Goal: Task Accomplishment & Management: Manage account settings

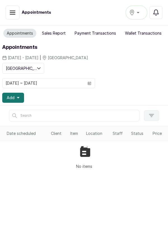
click at [19, 98] on button "Add" at bounding box center [13, 98] width 22 height 10
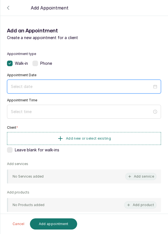
click at [51, 86] on input at bounding box center [81, 86] width 141 height 6
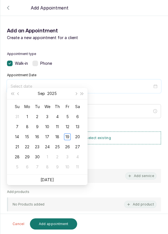
scroll to position [43, 0]
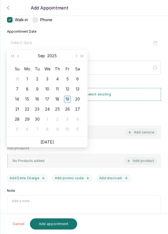
click at [60, 97] on div "18" at bounding box center [57, 99] width 7 height 7
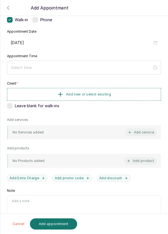
type input "[DATE]"
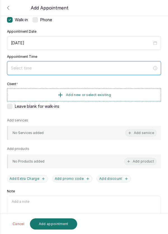
click at [64, 65] on input at bounding box center [81, 68] width 141 height 6
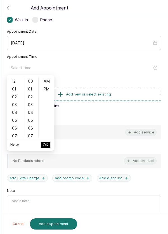
click at [14, 91] on div "01" at bounding box center [14, 89] width 13 height 8
click at [49, 90] on div "PM" at bounding box center [46, 89] width 13 height 8
type input "1:00 pm"
click at [49, 146] on button "OK" at bounding box center [45, 144] width 10 height 7
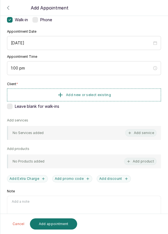
click at [124, 93] on button "Add new or select existing" at bounding box center [84, 94] width 154 height 13
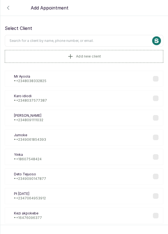
scroll to position [3, 0]
click at [95, 38] on input "text" at bounding box center [84, 41] width 158 height 12
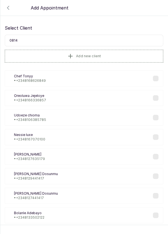
type input "08140"
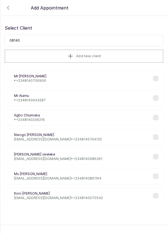
scroll to position [0, 0]
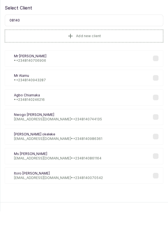
click at [91, 141] on div "Nv Nwogo vivian nkemnwogo@yahoo.com • +234 8140744135" at bounding box center [84, 139] width 158 height 16
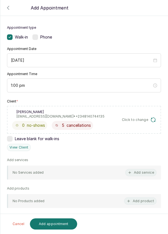
scroll to position [25, 0]
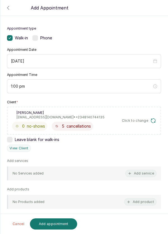
click at [140, 174] on button "Add service" at bounding box center [140, 173] width 31 height 7
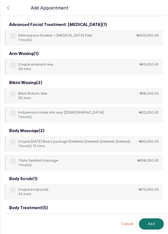
scroll to position [0, 0]
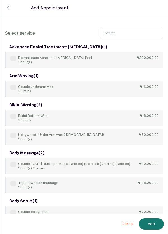
click at [130, 33] on input "text" at bounding box center [131, 33] width 63 height 12
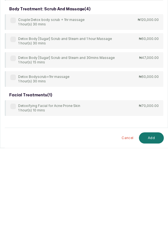
type input "Detox"
click at [15, 191] on label at bounding box center [13, 192] width 6 height 6
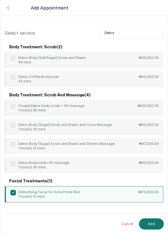
click at [155, 223] on button "Add" at bounding box center [151, 223] width 25 height 11
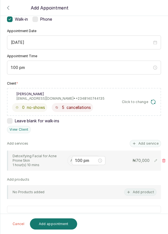
scroll to position [45, 0]
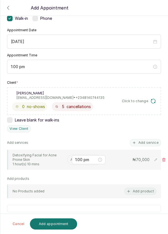
click at [70, 158] on input "text" at bounding box center [70, 160] width 1 height 4
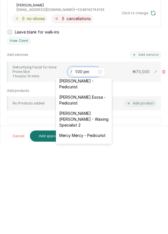
scroll to position [248, 0]
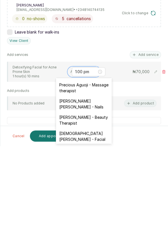
click at [99, 216] on div "[DEMOGRAPHIC_DATA][PERSON_NAME] - Facial" at bounding box center [84, 224] width 56 height 16
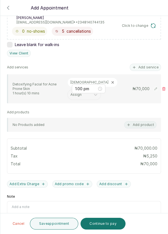
scroll to position [127, 0]
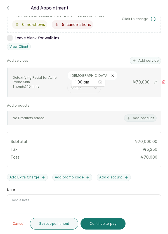
click at [112, 175] on button "Add discount" at bounding box center [113, 176] width 34 height 7
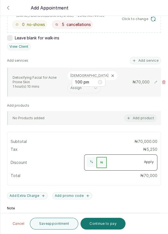
click at [94, 159] on button "%" at bounding box center [91, 162] width 10 height 10
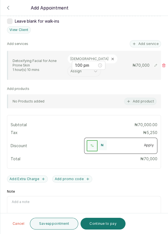
scroll to position [145, 0]
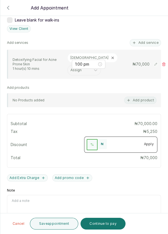
click at [151, 142] on button "Apply" at bounding box center [148, 144] width 17 height 10
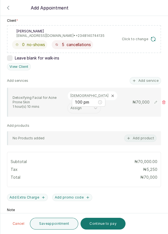
scroll to position [127, 0]
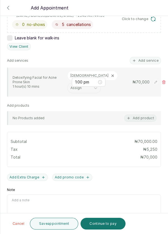
click at [5, 4] on icon "button" at bounding box center [8, 7] width 7 height 7
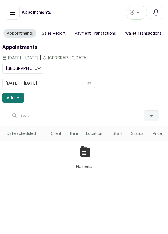
click at [16, 99] on button "Add" at bounding box center [13, 98] width 22 height 10
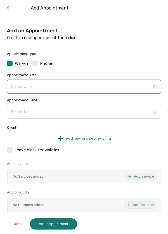
click at [57, 87] on input at bounding box center [81, 86] width 141 height 6
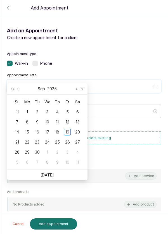
scroll to position [45, 0]
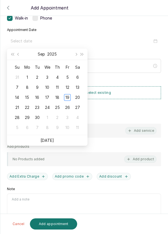
click at [58, 97] on div "18" at bounding box center [57, 97] width 7 height 7
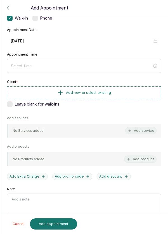
type input "[DATE]"
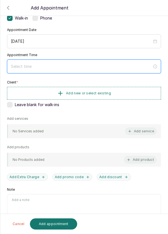
click at [55, 63] on input at bounding box center [81, 66] width 141 height 6
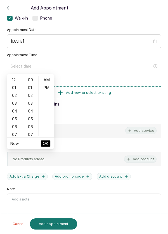
click at [14, 87] on div "01" at bounding box center [14, 88] width 13 height 8
click at [47, 88] on div "PM" at bounding box center [46, 88] width 13 height 8
type input "1:00 pm"
click at [48, 145] on span "OK" at bounding box center [46, 143] width 6 height 11
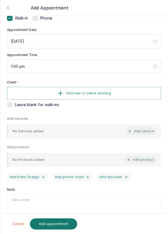
click at [121, 91] on button "Add new or select existing" at bounding box center [84, 93] width 154 height 13
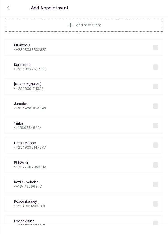
scroll to position [0, 0]
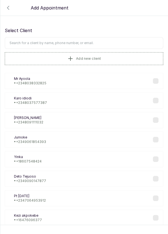
click at [98, 42] on input "text" at bounding box center [84, 43] width 158 height 12
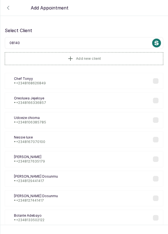
type input "081407"
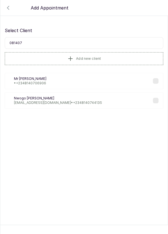
click at [93, 101] on div "Nv Nwogo vivian nkemnwogo@yahoo.com • +234 8140744135" at bounding box center [84, 100] width 158 height 16
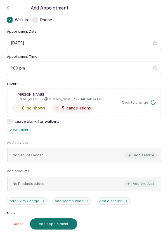
scroll to position [46, 0]
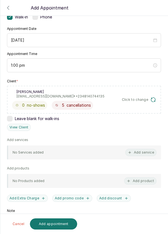
click at [141, 151] on button "Add service" at bounding box center [140, 152] width 31 height 7
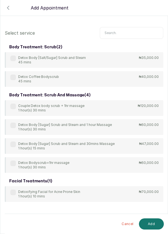
scroll to position [0, 0]
click at [131, 30] on input "text" at bounding box center [131, 33] width 63 height 12
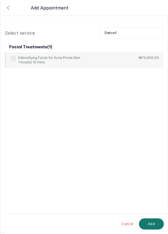
type input "Detoxif"
click at [14, 56] on label at bounding box center [13, 58] width 6 height 6
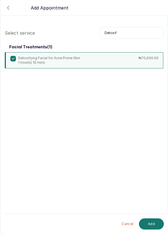
click at [154, 224] on button "Add" at bounding box center [151, 223] width 25 height 11
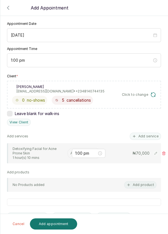
scroll to position [53, 0]
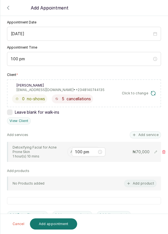
click at [70, 151] on input "text" at bounding box center [70, 152] width 1 height 4
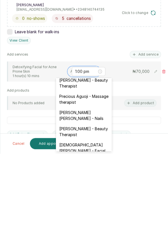
scroll to position [240, 0]
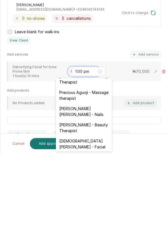
click at [97, 216] on div "[DEMOGRAPHIC_DATA][PERSON_NAME] - Facial" at bounding box center [84, 224] width 56 height 16
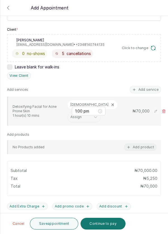
scroll to position [101, 0]
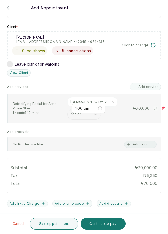
click at [62, 225] on button "Save appointment" at bounding box center [54, 223] width 49 height 12
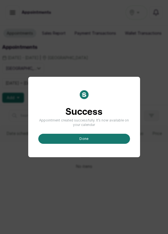
click at [91, 144] on button "done" at bounding box center [83, 139] width 91 height 10
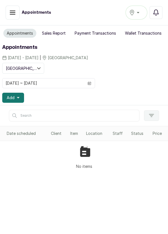
click at [91, 82] on span at bounding box center [89, 82] width 11 height 9
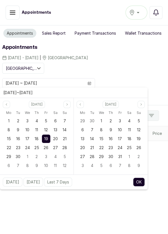
click at [37, 137] on span "18" at bounding box center [37, 138] width 4 height 5
click at [143, 182] on button "OK" at bounding box center [139, 181] width 12 height 9
type input "[DATE] ~ [DATE]"
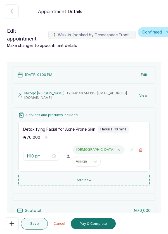
scroll to position [57, 0]
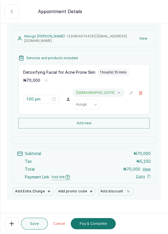
click at [112, 187] on button "Add discount" at bounding box center [116, 191] width 36 height 8
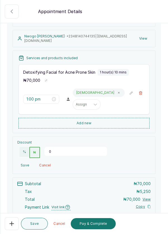
click at [23, 149] on button "%" at bounding box center [25, 152] width 10 height 10
click at [52, 149] on input "0" at bounding box center [75, 151] width 62 height 9
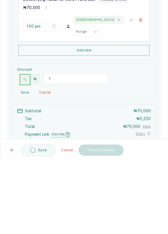
type input "10"
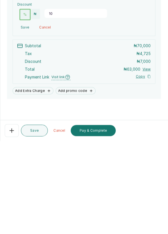
scroll to position [27, 0]
click at [97, 222] on button "Pay & Complete" at bounding box center [93, 223] width 45 height 11
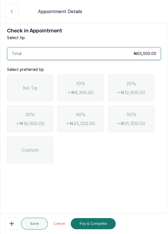
scroll to position [0, 0]
click at [34, 84] on span "No Tip" at bounding box center [30, 87] width 14 height 7
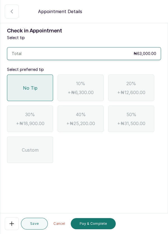
click at [97, 223] on button "Pay & Complete" at bounding box center [93, 223] width 45 height 11
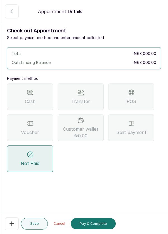
click at [83, 83] on div "Transfer" at bounding box center [80, 96] width 46 height 26
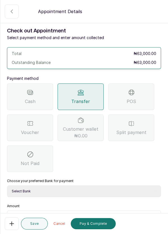
click at [67, 185] on select "Select Bank DERMASPACE ESTHETIC & WELLNESS CENT Sterling Bank DERMASPACEEST/DER…" at bounding box center [84, 191] width 154 height 12
select select "2e74708a-ec72-4623-8678-53c89a685e54"
click at [7, 185] on select "Select Bank DERMASPACE ESTHETIC & WELLNESS CENT Sterling Bank DERMASPACEEST/DER…" at bounding box center [84, 191] width 154 height 12
click at [52, 214] on input "text" at bounding box center [87, 217] width 139 height 7
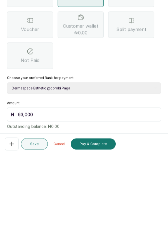
scroll to position [37, 0]
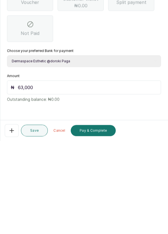
type input "63,000"
click at [98, 221] on button "Pay & Complete" at bounding box center [93, 223] width 45 height 11
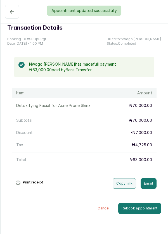
click at [11, 9] on div "Appointment updated successfully" at bounding box center [84, 11] width 168 height 10
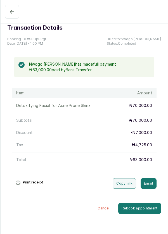
click at [8, 12] on button "Completed" at bounding box center [12, 12] width 14 height 14
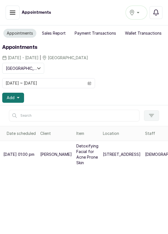
click at [18, 97] on icon "button" at bounding box center [18, 97] width 3 height 1
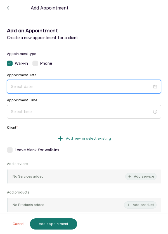
click at [57, 83] on input at bounding box center [81, 86] width 141 height 6
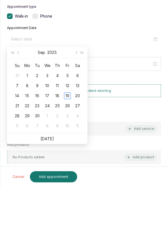
click at [56, 146] on td "18" at bounding box center [57, 143] width 10 height 10
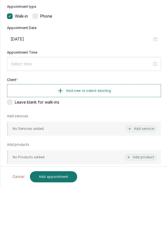
type input "[DATE]"
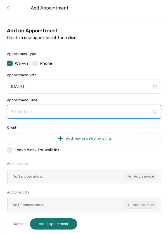
click at [22, 113] on input at bounding box center [81, 111] width 141 height 6
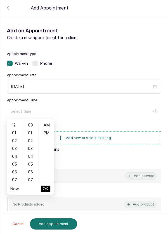
click at [13, 137] on div "02" at bounding box center [14, 141] width 13 height 8
click at [43, 131] on div "PM" at bounding box center [46, 133] width 13 height 8
click at [10, 142] on div "04" at bounding box center [14, 141] width 13 height 8
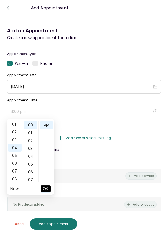
scroll to position [0, 0]
click at [13, 135] on div "01" at bounding box center [14, 133] width 13 height 8
type input "1:00 pm"
click at [45, 190] on span "OK" at bounding box center [46, 188] width 6 height 11
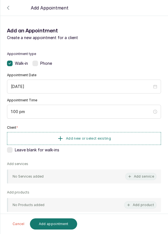
click at [124, 137] on button "Add new or select existing" at bounding box center [84, 138] width 154 height 13
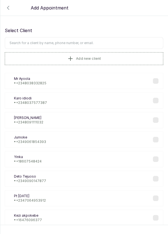
click at [106, 41] on input "text" at bounding box center [84, 43] width 158 height 12
type input "9"
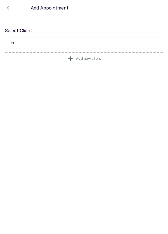
type input "0"
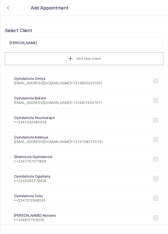
scroll to position [7, 0]
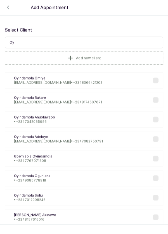
type input "O"
click at [118, 52] on button "Add new client" at bounding box center [84, 58] width 158 height 13
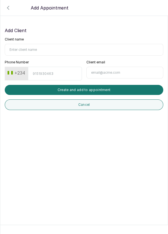
click at [43, 44] on input "Client name" at bounding box center [84, 50] width 158 height 12
click at [51, 44] on input "Client name" at bounding box center [84, 50] width 158 height 12
type input "[PERSON_NAME]"
click at [55, 67] on input "Phone Number" at bounding box center [55, 74] width 54 height 14
type input "8183760268"
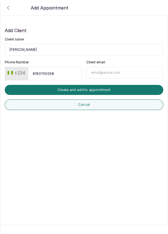
click at [129, 85] on button "Create and add to appointment" at bounding box center [84, 90] width 158 height 10
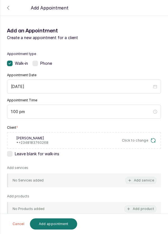
click at [141, 176] on button "Add service" at bounding box center [140, 179] width 31 height 7
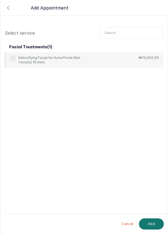
scroll to position [23, 0]
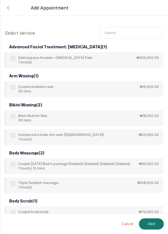
click at [136, 33] on input "text" at bounding box center [131, 33] width 63 height 12
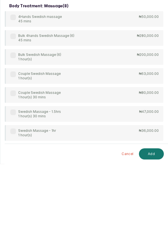
type input "Swedish mass"
click at [12, 205] on div "Swedish Massage - 1hr 1 hour(s)" at bounding box center [32, 202] width 45 height 9
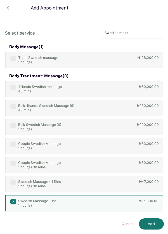
click at [151, 226] on button "Add" at bounding box center [151, 223] width 25 height 11
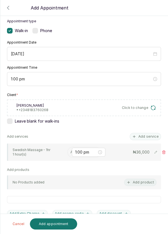
scroll to position [34, 0]
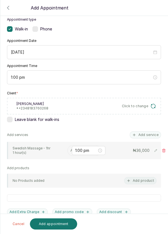
click at [70, 149] on input "text" at bounding box center [70, 150] width 1 height 4
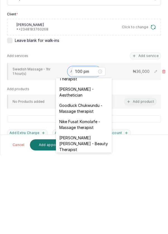
scroll to position [178, 0]
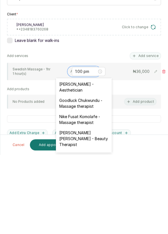
click at [99, 192] on div "Nike Fusat Komolafe - Massage therapist" at bounding box center [84, 198] width 56 height 16
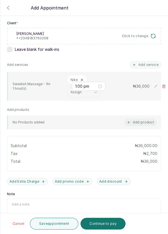
scroll to position [108, 0]
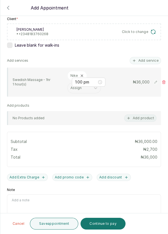
click at [70, 224] on button "Save appointment" at bounding box center [54, 223] width 49 height 12
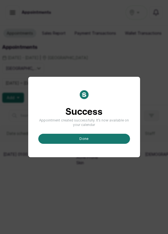
click at [99, 144] on button "done" at bounding box center [83, 139] width 91 height 10
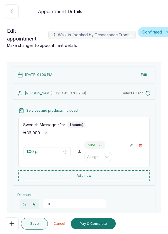
type input "0"
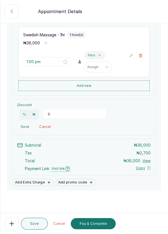
scroll to position [93, 0]
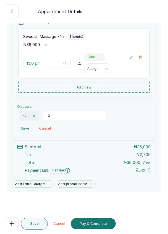
click at [99, 223] on button "Pay & Complete" at bounding box center [93, 223] width 45 height 11
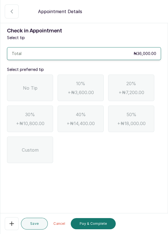
scroll to position [0, 0]
click at [37, 86] on div "No Tip" at bounding box center [30, 87] width 46 height 26
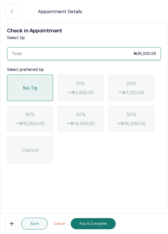
click at [102, 223] on button "Pay & Complete" at bounding box center [93, 223] width 45 height 11
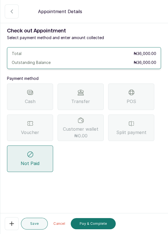
click at [32, 128] on div "Voucher" at bounding box center [30, 127] width 46 height 26
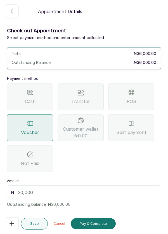
click at [60, 193] on input "text" at bounding box center [87, 192] width 139 height 7
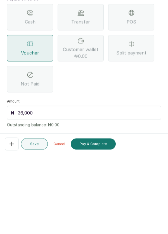
scroll to position [12, 0]
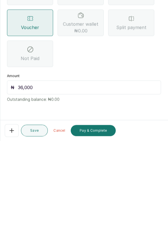
type input "36,000"
click at [100, 225] on button "Pay & Complete" at bounding box center [93, 223] width 45 height 11
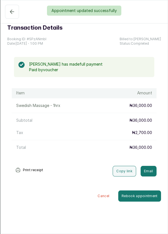
click at [6, 12] on div "Appointment updated successfully" at bounding box center [84, 11] width 168 height 10
click at [7, 12] on div "Appointment updated successfully" at bounding box center [84, 11] width 168 height 10
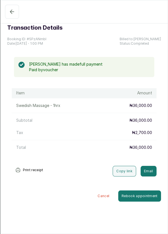
click at [9, 11] on icon "button" at bounding box center [12, 11] width 7 height 7
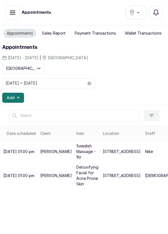
click at [17, 98] on icon "button" at bounding box center [18, 97] width 3 height 3
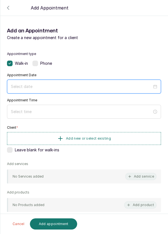
click at [108, 84] on input at bounding box center [81, 86] width 141 height 6
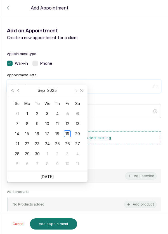
scroll to position [45, 0]
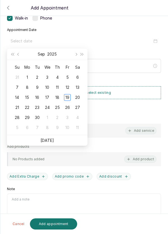
click at [57, 98] on div "18" at bounding box center [57, 97] width 7 height 7
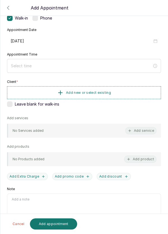
type input "[DATE]"
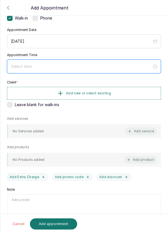
click at [102, 66] on input at bounding box center [81, 66] width 141 height 6
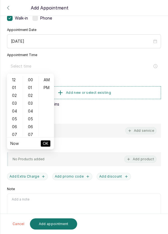
click at [17, 88] on div "01" at bounding box center [14, 88] width 13 height 8
click at [50, 90] on div "PM" at bounding box center [46, 88] width 13 height 8
type input "1:00 pm"
click at [49, 145] on button "OK" at bounding box center [45, 143] width 10 height 7
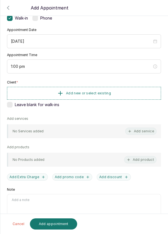
click at [125, 96] on button "Add new or select existing" at bounding box center [84, 93] width 154 height 13
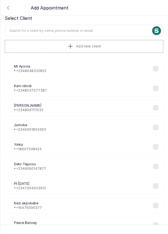
scroll to position [13, 0]
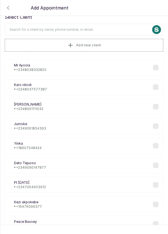
click at [96, 30] on input "text" at bounding box center [84, 30] width 158 height 12
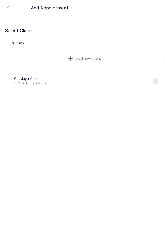
scroll to position [0, 0]
type input "081382695"
click at [27, 79] on p "Onaduya Yinka" at bounding box center [30, 78] width 32 height 4
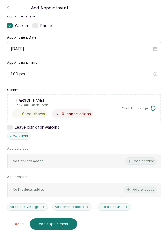
scroll to position [38, 0]
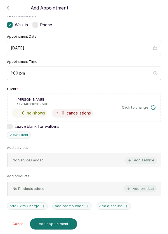
click at [146, 161] on button "Add service" at bounding box center [140, 159] width 31 height 7
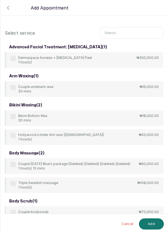
scroll to position [0, 0]
click at [123, 32] on input "text" at bounding box center [131, 33] width 63 height 12
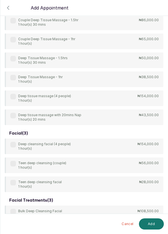
scroll to position [88, 0]
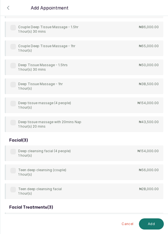
type input "Deep"
click at [14, 85] on label at bounding box center [13, 85] width 6 height 6
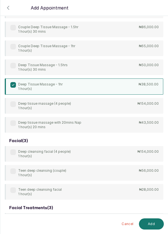
click at [151, 225] on button "Add" at bounding box center [151, 223] width 25 height 11
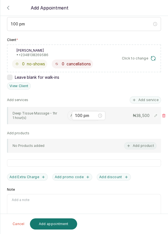
scroll to position [87, 0]
click at [71, 115] on input "text" at bounding box center [70, 116] width 1 height 4
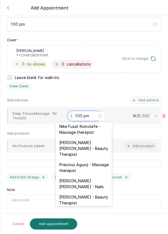
scroll to position [219, 0]
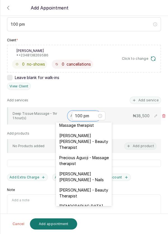
click at [99, 132] on div "[PERSON_NAME] [PERSON_NAME] - Beauty Therapist" at bounding box center [84, 141] width 56 height 22
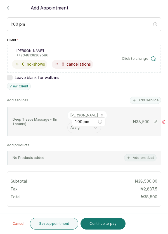
click at [67, 222] on button "Save appointment" at bounding box center [54, 223] width 49 height 12
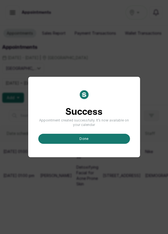
click at [103, 144] on button "done" at bounding box center [83, 139] width 91 height 10
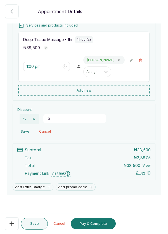
scroll to position [93, 0]
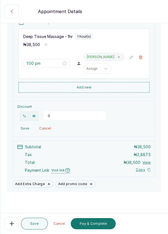
click at [103, 224] on button "Pay & Complete" at bounding box center [93, 223] width 45 height 11
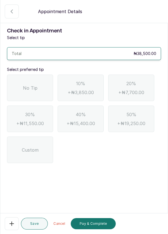
scroll to position [0, 0]
click at [40, 88] on div "No Tip" at bounding box center [30, 87] width 46 height 26
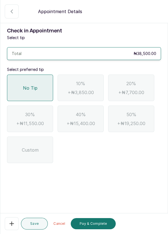
click at [103, 226] on button "Pay & Complete" at bounding box center [93, 223] width 45 height 11
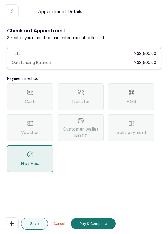
click at [93, 98] on div "Transfer" at bounding box center [80, 96] width 46 height 26
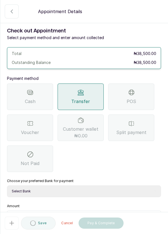
click at [100, 192] on select "Select Bank DERMASPACE ESTHETIC & WELLNESS CENT Sterling Bank DERMASPACEEST/DER…" at bounding box center [84, 191] width 154 height 12
select select "818ea5c0-5b47-4751-8f35-6fc14409c533"
click at [7, 185] on select "Select Bank DERMASPACE ESTHETIC & WELLNESS CENT Sterling Bank DERMASPACEEST/DER…" at bounding box center [84, 191] width 154 height 12
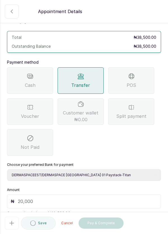
scroll to position [37, 0]
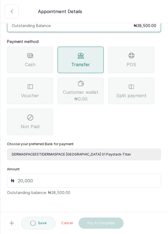
click at [63, 177] on input "text" at bounding box center [87, 180] width 139 height 7
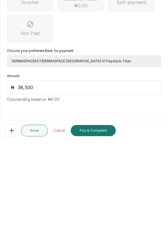
scroll to position [27, 0]
type input "38,500"
click at [102, 222] on button "Pay & Complete" at bounding box center [93, 223] width 45 height 11
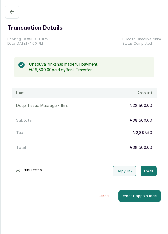
click at [10, 12] on icon "button" at bounding box center [12, 12] width 4 height 4
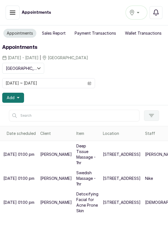
click at [22, 97] on button "Add" at bounding box center [13, 98] width 22 height 10
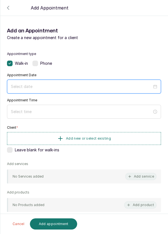
click at [66, 84] on input at bounding box center [81, 86] width 141 height 6
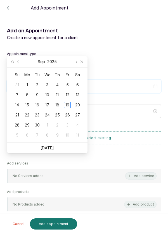
scroll to position [38, 0]
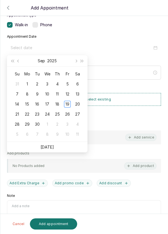
click at [59, 102] on div "18" at bounding box center [57, 104] width 7 height 7
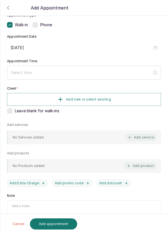
type input "[DATE]"
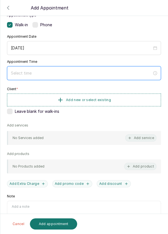
click at [94, 70] on input at bounding box center [81, 73] width 141 height 6
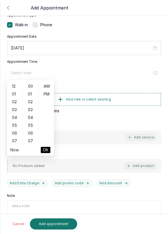
click at [14, 95] on div "01" at bounding box center [14, 94] width 13 height 8
click at [33, 123] on div "05" at bounding box center [30, 125] width 13 height 8
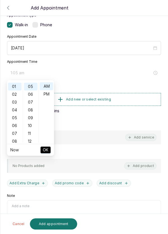
click at [33, 125] on div "10" at bounding box center [30, 126] width 13 height 8
click at [31, 126] on div "15" at bounding box center [30, 125] width 13 height 8
click at [34, 128] on div "20" at bounding box center [30, 126] width 13 height 8
click at [34, 127] on div "25" at bounding box center [30, 125] width 13 height 8
click at [33, 125] on div "30" at bounding box center [30, 125] width 13 height 8
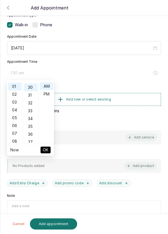
scroll to position [234, 0]
click at [49, 95] on div "PM" at bounding box center [46, 94] width 13 height 8
type input "1:30 pm"
click at [49, 149] on button "OK" at bounding box center [45, 149] width 10 height 7
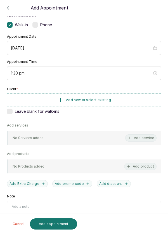
click at [120, 100] on button "Add new or select existing" at bounding box center [84, 99] width 154 height 13
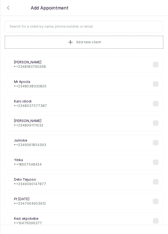
scroll to position [0, 0]
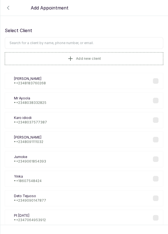
click at [8, 8] on icon "button" at bounding box center [8, 7] width 7 height 7
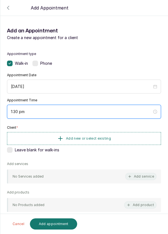
click at [18, 109] on input "1:30 pm" at bounding box center [81, 111] width 141 height 6
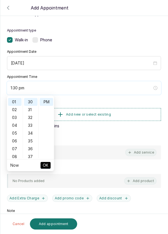
scroll to position [19, 0]
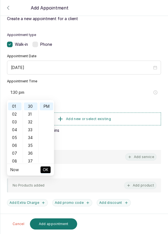
click at [13, 113] on div "02" at bounding box center [14, 114] width 13 height 8
click at [33, 141] on div "34" at bounding box center [30, 138] width 13 height 8
type input "2:34 pm"
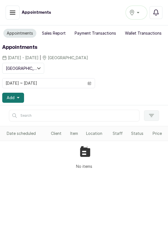
click at [92, 82] on span at bounding box center [89, 82] width 11 height 9
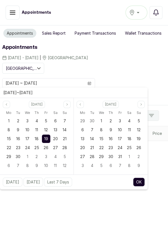
click at [38, 139] on span "18" at bounding box center [37, 138] width 4 height 5
click at [38, 138] on span "18" at bounding box center [37, 138] width 4 height 5
click at [141, 178] on button "OK" at bounding box center [139, 181] width 12 height 9
type input "[DATE] ~ [DATE]"
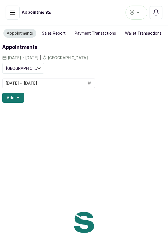
click at [87, 82] on span at bounding box center [89, 82] width 11 height 9
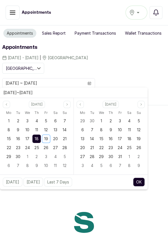
click at [139, 182] on button "OK" at bounding box center [139, 181] width 12 height 9
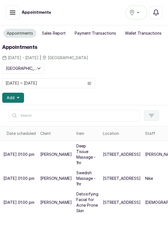
click at [18, 97] on icon "button" at bounding box center [18, 97] width 3 height 1
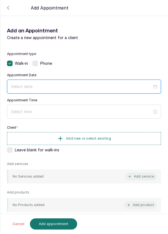
click at [47, 86] on input at bounding box center [81, 86] width 141 height 6
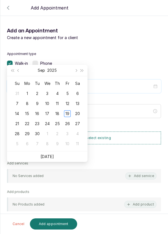
scroll to position [45, 0]
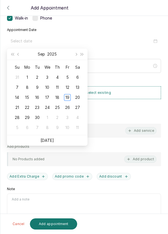
click at [59, 99] on div "18" at bounding box center [57, 97] width 7 height 7
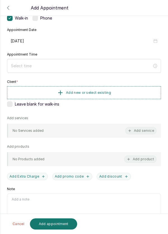
type input "[DATE]"
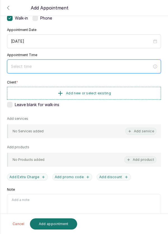
click at [50, 65] on input at bounding box center [81, 66] width 141 height 6
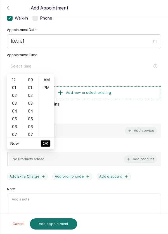
click at [15, 97] on div "02" at bounding box center [14, 95] width 13 height 8
click at [50, 88] on div "PM" at bounding box center [46, 88] width 13 height 8
type input "2:00 pm"
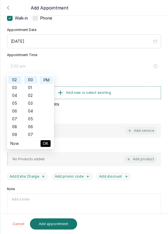
click at [49, 144] on button "OK" at bounding box center [45, 143] width 10 height 7
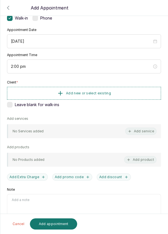
click at [123, 93] on button "Add new or select existing" at bounding box center [84, 93] width 154 height 13
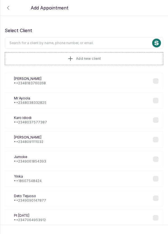
scroll to position [8, 0]
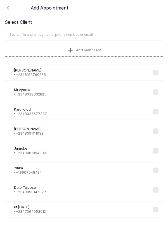
click at [107, 33] on input "text" at bounding box center [84, 35] width 158 height 12
click at [115, 47] on button "Add new client" at bounding box center [84, 50] width 158 height 13
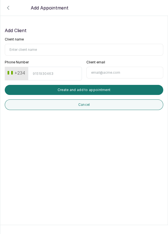
scroll to position [0, 0]
click at [47, 47] on input "Client name" at bounding box center [84, 50] width 158 height 12
type input "Tife Nutayi"
click at [56, 72] on input "Phone Number" at bounding box center [55, 74] width 54 height 14
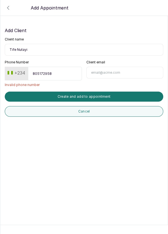
type input "8051729587"
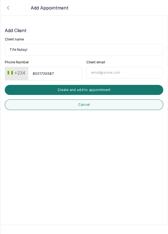
click at [116, 88] on button "Create and add to appointment" at bounding box center [84, 90] width 158 height 10
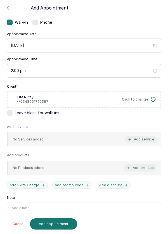
scroll to position [42, 0]
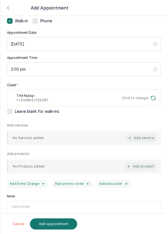
click at [146, 137] on button "Add service" at bounding box center [140, 137] width 31 height 7
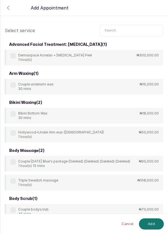
scroll to position [0, 0]
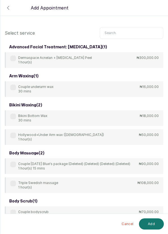
click at [125, 31] on input "text" at bounding box center [131, 33] width 63 height 12
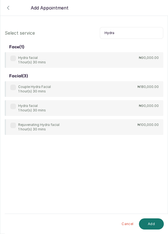
type input "Hydra"
click at [14, 55] on label at bounding box center [13, 58] width 6 height 6
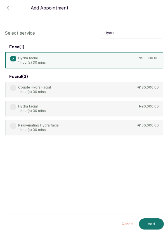
click at [153, 226] on button "Add" at bounding box center [151, 223] width 25 height 11
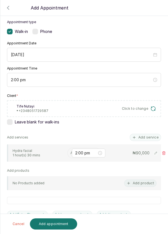
scroll to position [32, 0]
click at [74, 151] on div "2:00 pm" at bounding box center [88, 153] width 33 height 9
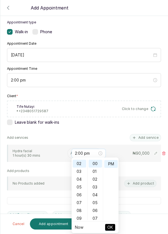
scroll to position [16, 0]
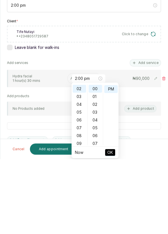
click at [70, 151] on input "text" at bounding box center [70, 153] width 1 height 4
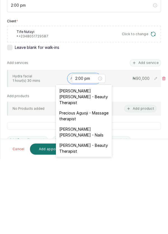
scroll to position [241, 0]
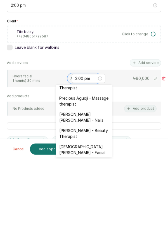
click at [103, 216] on div "[DEMOGRAPHIC_DATA][PERSON_NAME] - Facial" at bounding box center [84, 224] width 56 height 16
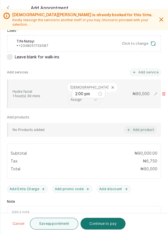
scroll to position [108, 0]
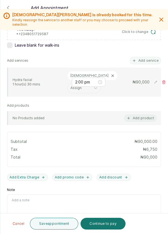
click at [68, 225] on button "Save appointment" at bounding box center [54, 223] width 49 height 12
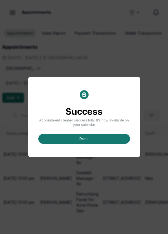
click at [90, 144] on button "done" at bounding box center [83, 139] width 91 height 10
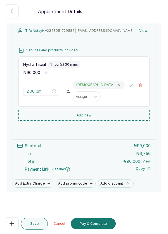
scroll to position [65, 0]
click at [100, 226] on button "Pay & Complete" at bounding box center [93, 223] width 45 height 11
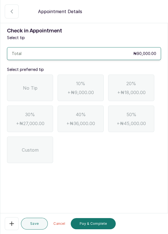
scroll to position [0, 0]
click at [40, 92] on div "No Tip" at bounding box center [30, 87] width 46 height 26
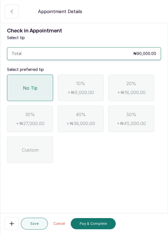
click at [97, 224] on button "Pay & Complete" at bounding box center [93, 223] width 45 height 11
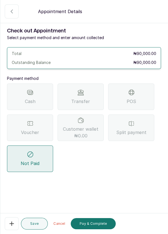
click at [134, 97] on div "POS" at bounding box center [131, 96] width 46 height 26
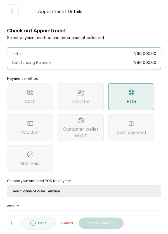
click at [76, 190] on select "Select Point-of-Sale Terminal Pos- Flutterwave Zenith Bank POS - Paga Paga POS …" at bounding box center [84, 191] width 154 height 12
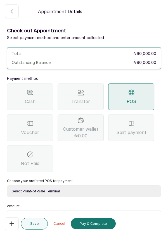
select select "ea021b39-a6bc-4e4d-b5d1-02cb72451b32"
click at [7, 185] on select "Select Point-of-Sale Terminal Pos- Flutterwave Zenith Bank POS - Paga Paga POS …" at bounding box center [84, 191] width 154 height 12
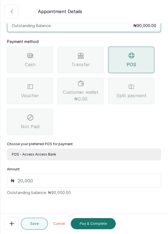
scroll to position [33, 0]
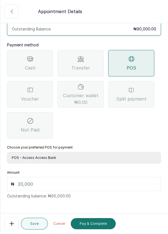
click at [43, 181] on input "text" at bounding box center [87, 183] width 139 height 7
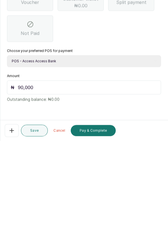
scroll to position [27, 0]
type input "90,000"
click at [103, 224] on button "Pay & Complete" at bounding box center [93, 223] width 45 height 11
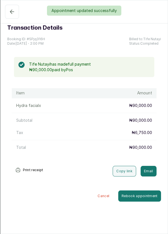
click at [13, 13] on div "Appointment updated successfully" at bounding box center [84, 11] width 168 height 10
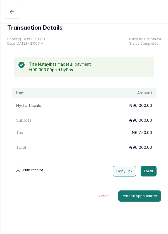
click at [10, 9] on icon "button" at bounding box center [12, 11] width 7 height 7
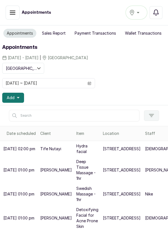
click at [19, 98] on icon "button" at bounding box center [18, 97] width 3 height 3
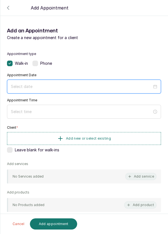
click at [79, 84] on input at bounding box center [81, 86] width 141 height 6
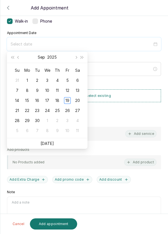
scroll to position [39, 0]
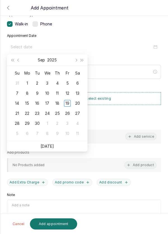
click at [59, 103] on div "18" at bounding box center [57, 103] width 7 height 7
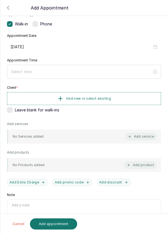
type input "[DATE]"
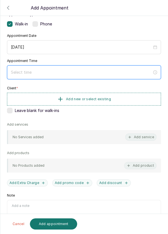
click at [66, 71] on input at bounding box center [81, 72] width 141 height 6
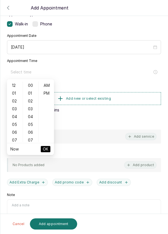
click at [17, 101] on div "02" at bounding box center [14, 101] width 13 height 8
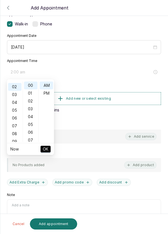
scroll to position [16, 0]
click at [48, 92] on div "PM" at bounding box center [46, 93] width 13 height 8
type input "2:00 pm"
click at [48, 150] on span "OK" at bounding box center [46, 149] width 6 height 11
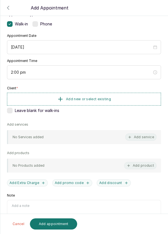
click at [125, 97] on button "Add new or select existing" at bounding box center [84, 99] width 154 height 13
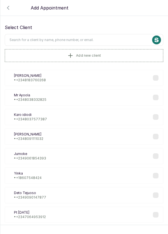
scroll to position [3, 0]
click at [100, 37] on input "text" at bounding box center [84, 40] width 158 height 12
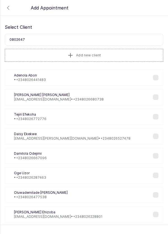
type input "08026477"
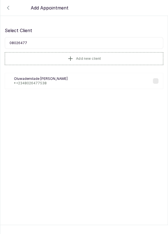
scroll to position [0, 0]
click at [74, 78] on div "Oa Oluwademilade [PERSON_NAME] • [PHONE_NUMBER]" at bounding box center [84, 81] width 158 height 16
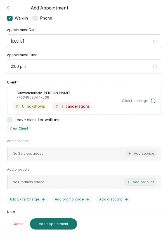
scroll to position [48, 0]
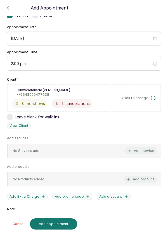
click at [147, 150] on button "Add service" at bounding box center [140, 150] width 31 height 7
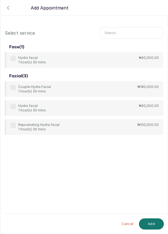
scroll to position [0, 0]
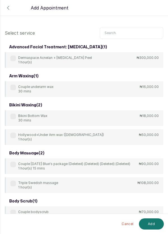
click at [127, 31] on input "text" at bounding box center [131, 33] width 63 height 12
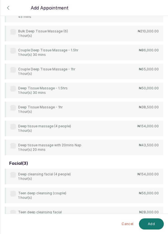
scroll to position [65, 0]
type input "Deep"
click at [16, 85] on div "4Hands Deep Tissue Massage 45 mins ₦55,000.00 Bulk 4hands Deep Tissue Massage (…" at bounding box center [84, 70] width 158 height 167
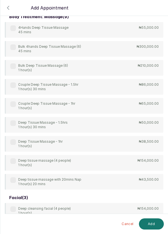
click at [13, 121] on label at bounding box center [13, 123] width 6 height 6
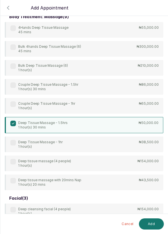
click at [150, 229] on button "Add" at bounding box center [151, 223] width 25 height 11
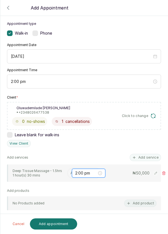
click at [75, 170] on input "2:00 pm" at bounding box center [86, 173] width 22 height 6
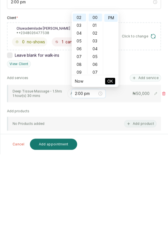
scroll to position [15, 0]
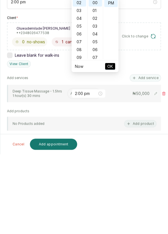
click at [70, 171] on input "text" at bounding box center [70, 173] width 1 height 4
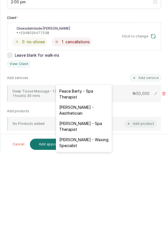
click at [92, 172] on div "Peace Berty - Spa Therapist" at bounding box center [84, 173] width 56 height 16
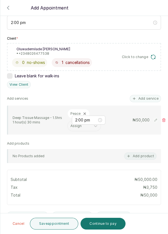
scroll to position [90, 0]
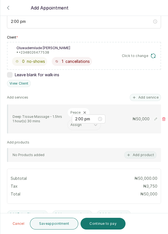
click at [60, 221] on button "Save appointment" at bounding box center [54, 223] width 49 height 12
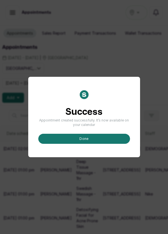
click at [96, 144] on button "done" at bounding box center [83, 139] width 91 height 10
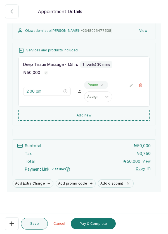
scroll to position [65, 0]
click at [98, 224] on button "Pay & Complete" at bounding box center [93, 223] width 45 height 11
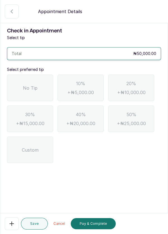
scroll to position [0, 0]
click at [32, 88] on span "No Tip" at bounding box center [30, 87] width 14 height 7
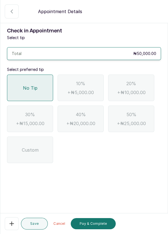
click at [95, 223] on button "Pay & Complete" at bounding box center [93, 223] width 45 height 11
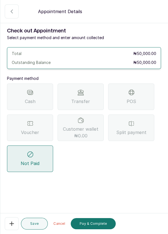
click at [88, 96] on div "Transfer" at bounding box center [80, 96] width 46 height 26
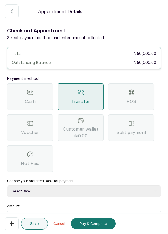
click at [76, 191] on select "Select Bank DERMASPACE ESTHETIC & WELLNESS CENT Sterling Bank DERMASPACEEST/DER…" at bounding box center [84, 191] width 154 height 12
select select "818ea5c0-5b47-4751-8f35-6fc14409c533"
click at [7, 185] on select "Select Bank DERMASPACE ESTHETIC & WELLNESS CENT Sterling Bank DERMASPACEEST/DER…" at bounding box center [84, 191] width 154 height 12
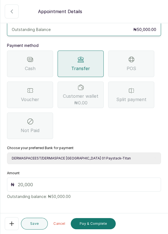
scroll to position [32, 0]
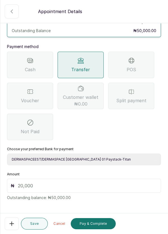
click at [43, 185] on input "text" at bounding box center [87, 185] width 139 height 7
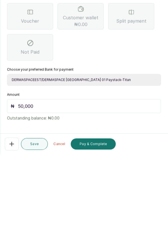
scroll to position [37, 0]
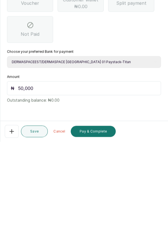
type input "50,000"
click at [103, 226] on button "Pay & Complete" at bounding box center [93, 223] width 45 height 11
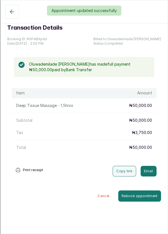
click at [10, 13] on div "Appointment updated successfully" at bounding box center [84, 11] width 168 height 10
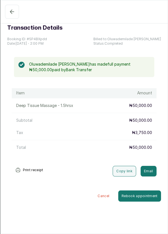
click at [10, 10] on icon "button" at bounding box center [12, 11] width 7 height 7
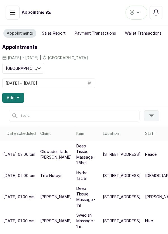
click at [21, 95] on button "Add" at bounding box center [13, 98] width 22 height 10
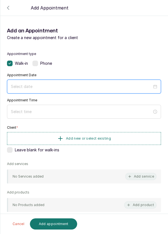
click at [64, 84] on input at bounding box center [81, 86] width 141 height 6
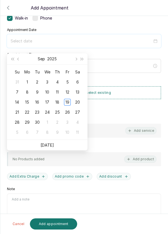
scroll to position [40, 0]
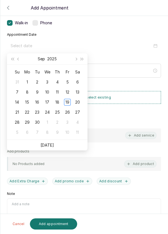
click at [57, 101] on div "18" at bounding box center [57, 102] width 7 height 7
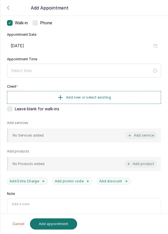
type input "[DATE]"
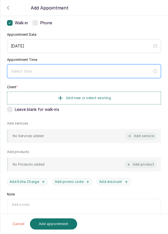
click at [102, 71] on input at bounding box center [81, 71] width 141 height 6
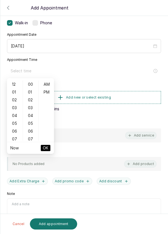
click at [14, 108] on div "03" at bounding box center [14, 108] width 13 height 8
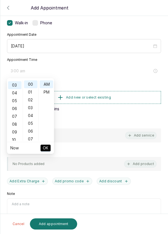
scroll to position [23, 0]
click at [50, 92] on div "PM" at bounding box center [46, 92] width 13 height 8
type input "3:00 pm"
click at [46, 145] on span "OK" at bounding box center [46, 147] width 6 height 11
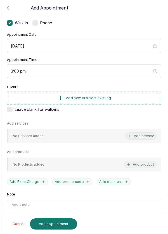
click at [128, 97] on button "Add new or select existing" at bounding box center [84, 97] width 154 height 13
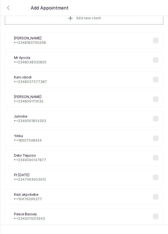
scroll to position [18, 0]
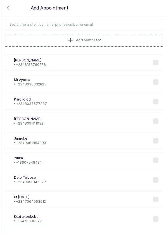
click at [105, 22] on input "text" at bounding box center [84, 25] width 158 height 12
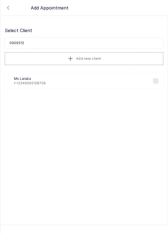
scroll to position [0, 0]
type input "09095128"
click at [49, 77] on div "ML [PERSON_NAME] • [PHONE_NUMBER]" at bounding box center [84, 81] width 158 height 16
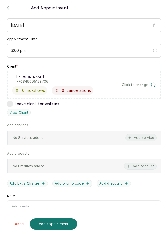
scroll to position [60, 0]
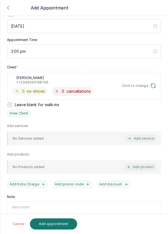
click at [146, 140] on button "Add service" at bounding box center [140, 138] width 31 height 7
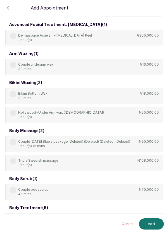
scroll to position [0, 0]
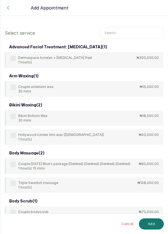
click at [125, 27] on input "text" at bounding box center [131, 33] width 63 height 12
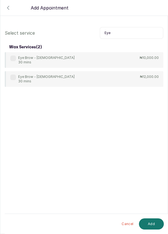
type input "Eye"
click at [13, 54] on div "Eye Brow - [DEMOGRAPHIC_DATA] 30 mins ₦10,000.00" at bounding box center [84, 60] width 158 height 16
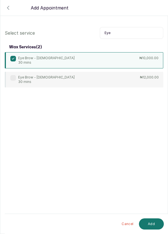
click at [153, 225] on button "Add" at bounding box center [151, 223] width 25 height 11
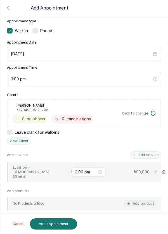
scroll to position [33, 0]
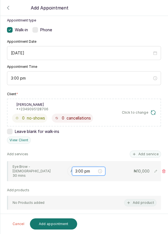
click at [75, 168] on input "3:00 pm" at bounding box center [86, 171] width 22 height 6
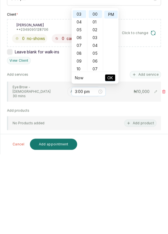
scroll to position [12, 0]
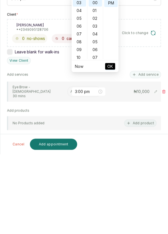
click at [53, 136] on div "Appointment type Walk-in Phone Appointment Date [DATE] Appointment Time 3:00 pm…" at bounding box center [83, 153] width 167 height 285
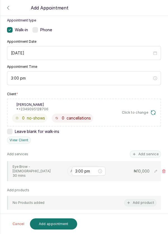
click at [70, 169] on input "text" at bounding box center [70, 171] width 1 height 4
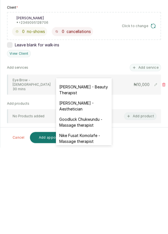
scroll to position [159, 0]
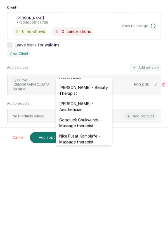
click at [99, 201] on div "Goodluck Chukwundu - Massage therapist" at bounding box center [84, 209] width 56 height 16
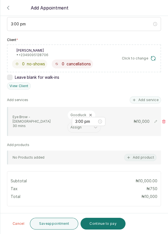
scroll to position [93, 0]
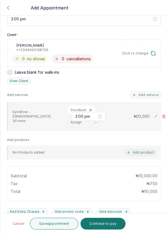
click at [63, 222] on button "Save appointment" at bounding box center [54, 223] width 49 height 12
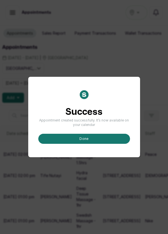
click at [104, 144] on button "done" at bounding box center [83, 139] width 91 height 10
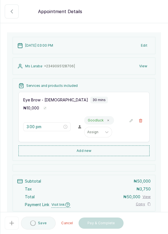
scroll to position [65, 0]
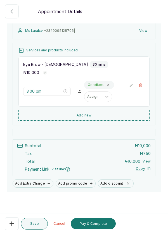
click at [97, 229] on button "Pay & Complete" at bounding box center [93, 223] width 45 height 11
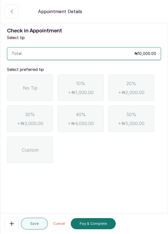
scroll to position [0, 0]
click at [35, 87] on span "No Tip" at bounding box center [30, 87] width 14 height 7
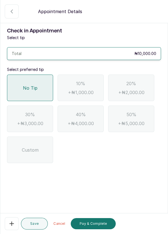
click at [103, 229] on button "Pay & Complete" at bounding box center [93, 223] width 45 height 11
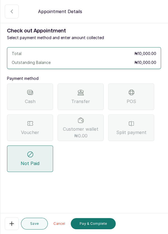
click at [128, 98] on span "POS" at bounding box center [130, 101] width 9 height 7
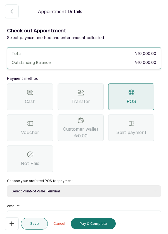
click at [82, 192] on select "Select Point-of-Sale Terminal Pos- Flutterwave Zenith Bank POS - Paga Paga POS …" at bounding box center [84, 191] width 154 height 12
select select "ea021b39-a6bc-4e4d-b5d1-02cb72451b32"
click at [7, 185] on select "Select Point-of-Sale Terminal Pos- Flutterwave Zenith Bank POS - Paga Paga POS …" at bounding box center [84, 191] width 154 height 12
click at [57, 218] on input "text" at bounding box center [87, 217] width 139 height 7
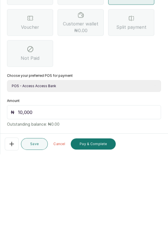
scroll to position [37, 0]
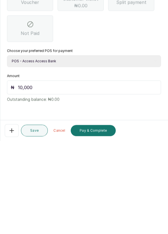
type input "10,000"
click at [107, 224] on button "Pay & Complete" at bounding box center [93, 223] width 45 height 11
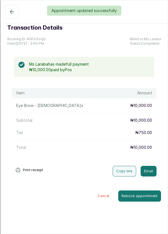
click at [10, 10] on div "Appointment updated successfully" at bounding box center [84, 11] width 168 height 10
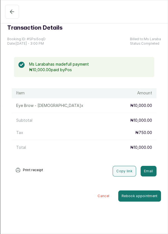
click at [11, 7] on button "Completed" at bounding box center [12, 12] width 14 height 14
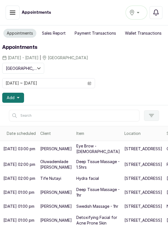
click at [18, 98] on icon "button" at bounding box center [18, 97] width 3 height 3
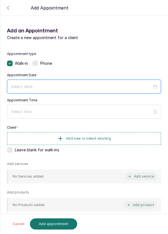
click at [57, 85] on input at bounding box center [81, 86] width 141 height 6
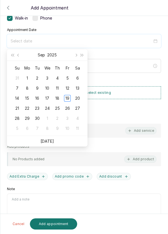
scroll to position [44, 0]
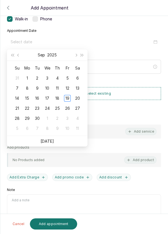
click at [57, 98] on div "18" at bounding box center [57, 98] width 7 height 7
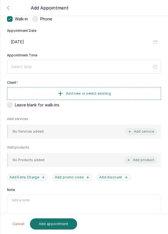
type input "[DATE]"
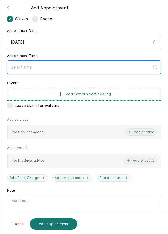
click at [51, 67] on input at bounding box center [81, 67] width 141 height 6
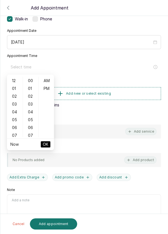
click at [14, 114] on div "04" at bounding box center [14, 112] width 13 height 8
click at [50, 90] on div "PM" at bounding box center [46, 88] width 13 height 8
type input "4:00 pm"
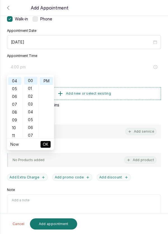
click at [48, 146] on span "OK" at bounding box center [46, 144] width 6 height 11
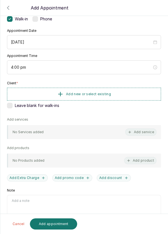
click at [123, 90] on button "Add new or select existing" at bounding box center [84, 94] width 154 height 13
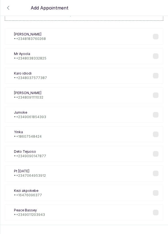
scroll to position [22, 0]
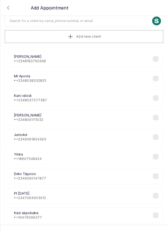
click at [96, 18] on input "text" at bounding box center [84, 21] width 158 height 12
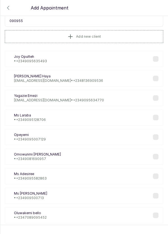
type input "0909552"
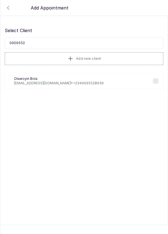
scroll to position [0, 0]
click at [76, 79] on p "[PERSON_NAME]" at bounding box center [58, 78] width 89 height 4
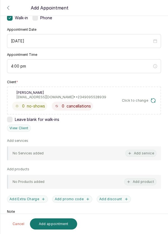
scroll to position [46, 0]
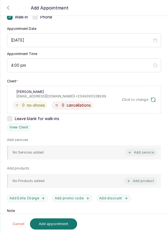
click at [146, 153] on button "Add service" at bounding box center [140, 152] width 31 height 7
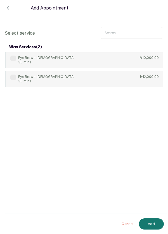
scroll to position [0, 0]
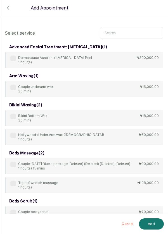
click at [132, 31] on input "text" at bounding box center [131, 33] width 63 height 12
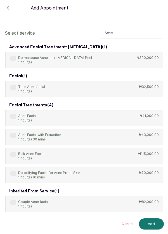
type input "Acne"
click at [12, 115] on label at bounding box center [13, 116] width 6 height 6
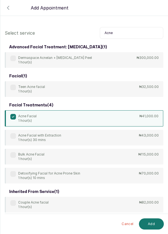
click at [158, 224] on button "Add" at bounding box center [151, 223] width 25 height 11
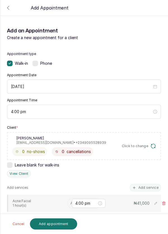
click at [70, 203] on input "text" at bounding box center [70, 203] width 1 height 4
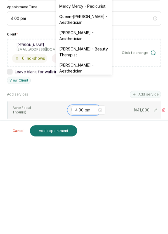
scroll to position [112, 0]
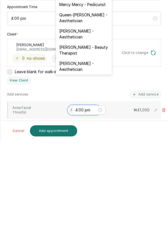
click at [89, 152] on div "[PERSON_NAME] - Aesthetician" at bounding box center [84, 159] width 56 height 16
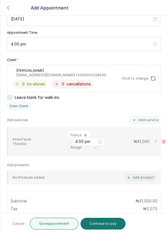
scroll to position [68, 0]
click at [62, 226] on button "Save appointment" at bounding box center [54, 223] width 49 height 12
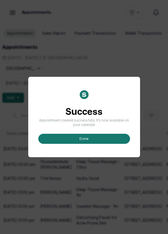
click at [103, 144] on button "done" at bounding box center [83, 139] width 91 height 10
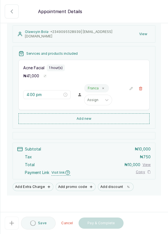
scroll to position [65, 0]
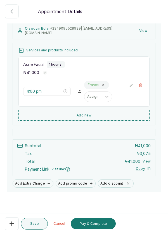
click at [101, 229] on button "Pay & Complete" at bounding box center [93, 223] width 45 height 11
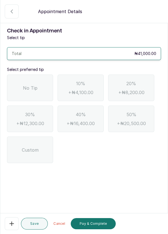
scroll to position [0, 0]
click at [36, 91] on div "No Tip" at bounding box center [30, 87] width 46 height 26
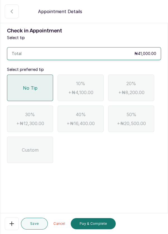
click at [105, 229] on button "Pay & Complete" at bounding box center [93, 223] width 45 height 11
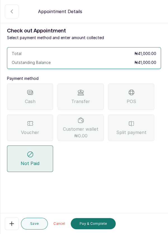
click at [137, 96] on div "POS" at bounding box center [131, 96] width 46 height 26
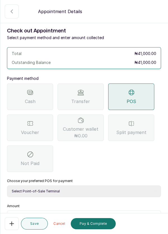
click at [99, 193] on select "Select Point-of-Sale Terminal Pos- Flutterwave Zenith Bank POS - Paga Paga POS …" at bounding box center [84, 191] width 154 height 12
select select "ea021b39-a6bc-4e4d-b5d1-02cb72451b32"
click at [7, 185] on select "Select Point-of-Sale Terminal Pos- Flutterwave Zenith Bank POS - Paga Paga POS …" at bounding box center [84, 191] width 154 height 12
click at [62, 217] on input "text" at bounding box center [87, 217] width 139 height 7
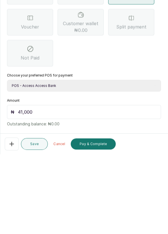
scroll to position [37, 0]
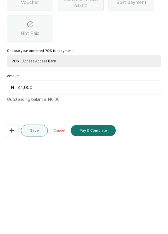
type input "41,000"
click at [106, 224] on button "Pay & Complete" at bounding box center [93, 223] width 45 height 11
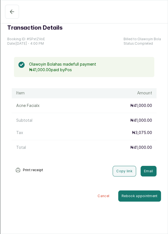
click at [9, 10] on icon "button" at bounding box center [12, 11] width 7 height 7
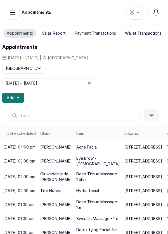
click at [21, 95] on button "Add" at bounding box center [13, 98] width 22 height 10
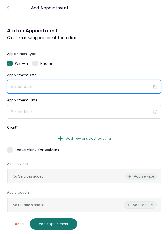
click at [61, 84] on input at bounding box center [81, 86] width 141 height 6
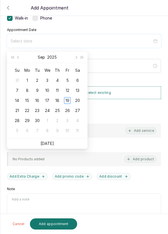
scroll to position [39, 0]
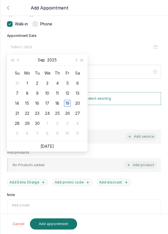
click at [58, 103] on div "18" at bounding box center [57, 103] width 7 height 7
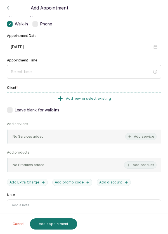
type input "[DATE]"
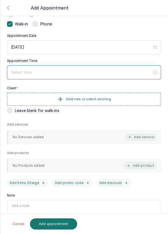
click at [47, 69] on input at bounding box center [81, 72] width 141 height 6
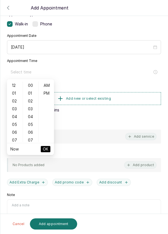
click at [13, 114] on div "04" at bounding box center [14, 117] width 13 height 8
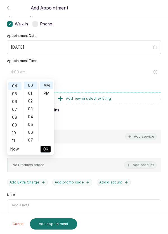
scroll to position [31, 0]
click at [33, 125] on div "05" at bounding box center [30, 124] width 13 height 8
click at [32, 126] on div "10" at bounding box center [30, 125] width 13 height 8
click at [33, 124] on div "15" at bounding box center [30, 124] width 13 height 8
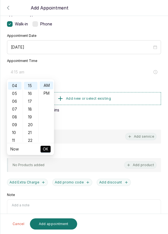
click at [32, 124] on div "20" at bounding box center [30, 125] width 13 height 8
click at [34, 124] on div "25" at bounding box center [30, 124] width 13 height 8
click at [32, 125] on div "30" at bounding box center [30, 124] width 13 height 8
click at [49, 93] on div "PM" at bounding box center [46, 93] width 13 height 8
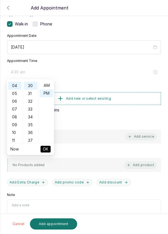
type input "4:30 pm"
click at [50, 150] on button "OK" at bounding box center [45, 149] width 10 height 7
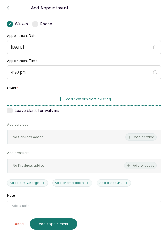
click at [125, 98] on button "Add new or select existing" at bounding box center [84, 99] width 154 height 13
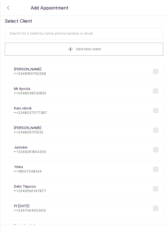
scroll to position [13, 0]
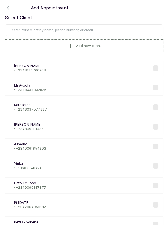
click at [111, 45] on button "Add new client" at bounding box center [84, 45] width 158 height 13
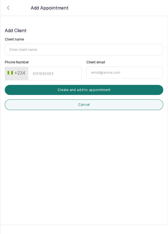
scroll to position [0, 0]
click at [8, 7] on icon "button" at bounding box center [8, 7] width 2 height 3
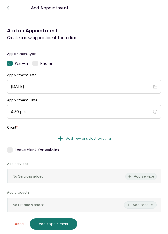
click at [124, 141] on button "Add new or select existing" at bounding box center [84, 138] width 154 height 13
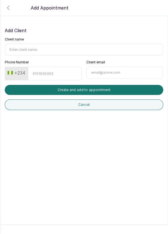
click at [9, 7] on icon "button" at bounding box center [8, 7] width 7 height 7
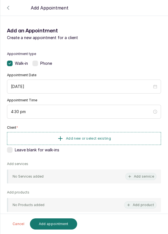
click at [8, 8] on icon "button" at bounding box center [8, 7] width 2 height 3
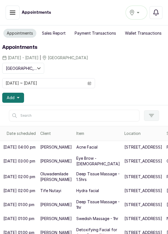
click at [21, 97] on button "Add" at bounding box center [13, 98] width 22 height 10
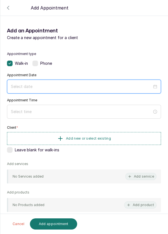
click at [56, 84] on input at bounding box center [81, 86] width 141 height 6
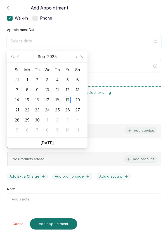
scroll to position [43, 0]
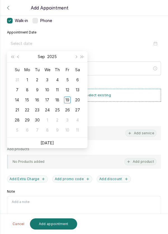
click at [58, 99] on div "18" at bounding box center [57, 99] width 7 height 7
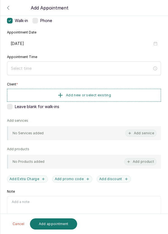
type input "[DATE]"
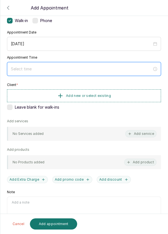
click at [50, 70] on input at bounding box center [81, 69] width 141 height 6
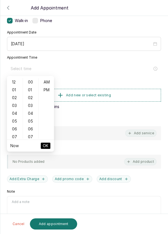
click at [15, 113] on div "04" at bounding box center [14, 113] width 13 height 8
click at [32, 121] on div "05" at bounding box center [30, 121] width 13 height 8
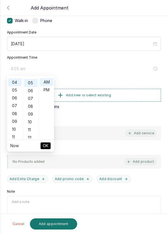
scroll to position [39, 0]
click at [31, 120] on div "10" at bounding box center [30, 121] width 13 height 8
click at [32, 121] on div "15" at bounding box center [30, 121] width 13 height 8
click at [32, 122] on div "20" at bounding box center [30, 121] width 13 height 8
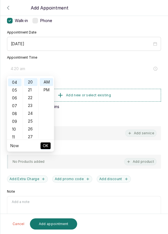
click at [35, 120] on div "25" at bounding box center [30, 121] width 13 height 8
click at [31, 122] on div "30" at bounding box center [30, 121] width 13 height 8
click at [46, 91] on div "PM" at bounding box center [46, 90] width 13 height 8
type input "4:30 pm"
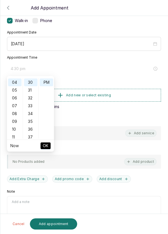
scroll to position [8, 0]
click at [48, 146] on button "OK" at bounding box center [45, 145] width 10 height 7
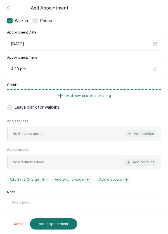
click at [118, 94] on button "Add new or select existing" at bounding box center [84, 95] width 154 height 13
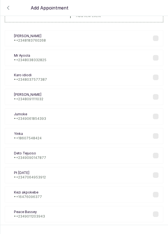
scroll to position [21, 0]
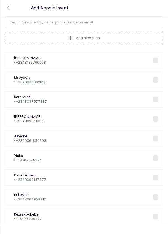
click at [111, 21] on input "text" at bounding box center [84, 22] width 158 height 12
click at [98, 20] on input "text" at bounding box center [84, 22] width 158 height 12
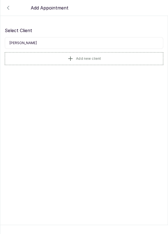
scroll to position [0, 0]
type input "V"
click at [113, 58] on button "Add new client" at bounding box center [84, 58] width 158 height 13
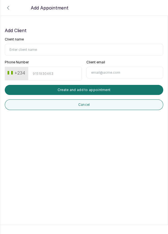
click at [54, 44] on input "Client name" at bounding box center [84, 50] width 158 height 12
click at [24, 49] on input "[PERSON_NAME]" at bounding box center [84, 50] width 158 height 12
click at [26, 47] on input "[PERSON_NAME]" at bounding box center [84, 50] width 158 height 12
type input "[PERSON_NAME]"
click at [55, 71] on input "Phone Number" at bounding box center [55, 74] width 54 height 14
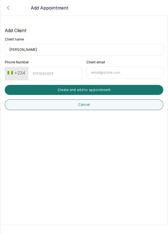
click at [8, 74] on button "+234" at bounding box center [16, 72] width 22 height 9
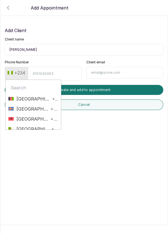
click at [11, 70] on button "+234" at bounding box center [16, 72] width 22 height 9
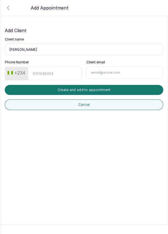
click at [11, 70] on button "+234" at bounding box center [16, 72] width 22 height 9
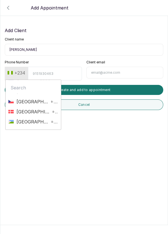
scroll to position [528, 0]
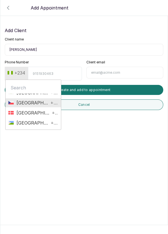
click at [52, 100] on span "+420" at bounding box center [53, 102] width 9 height 7
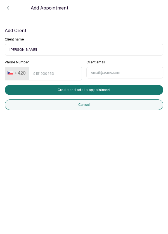
click at [23, 71] on button "+420" at bounding box center [16, 72] width 23 height 9
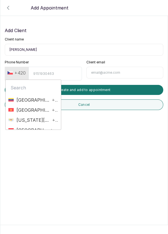
scroll to position [2205, 0]
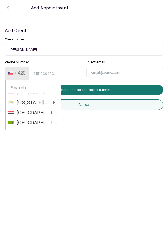
click at [28, 86] on input "text" at bounding box center [33, 87] width 50 height 11
type input "+4"
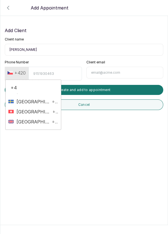
scroll to position [117, 0]
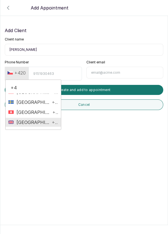
click at [41, 119] on span "[GEOGRAPHIC_DATA]" at bounding box center [32, 122] width 37 height 7
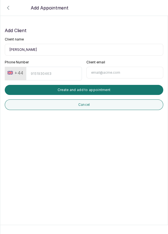
click at [21, 71] on button "+44" at bounding box center [15, 72] width 20 height 9
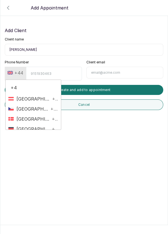
type input "+49"
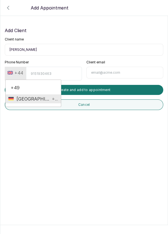
click at [45, 100] on span "[GEOGRAPHIC_DATA] +49" at bounding box center [33, 98] width 50 height 7
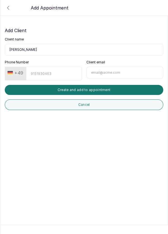
click at [47, 72] on input "Phone Number" at bounding box center [53, 74] width 55 height 14
type input "1783039967"
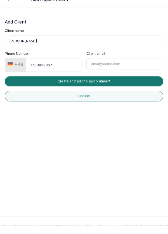
click at [120, 89] on button "Create and add to appointment" at bounding box center [84, 90] width 158 height 10
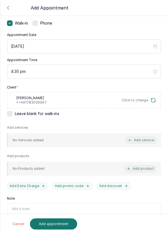
click at [147, 141] on button "Add service" at bounding box center [140, 139] width 31 height 7
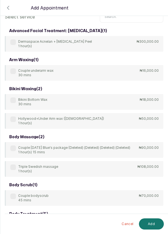
scroll to position [0, 0]
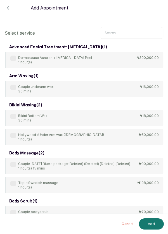
click at [125, 30] on input "text" at bounding box center [131, 33] width 63 height 12
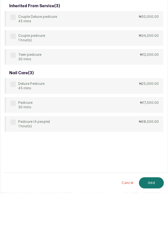
type input "Pedic"
click at [16, 143] on label at bounding box center [13, 144] width 6 height 6
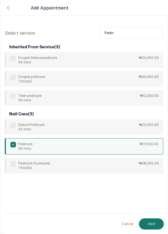
click at [154, 223] on button "Add" at bounding box center [151, 223] width 25 height 11
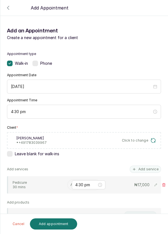
click at [70, 183] on input "text" at bounding box center [70, 185] width 1 height 4
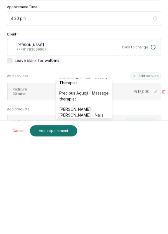
scroll to position [241, 0]
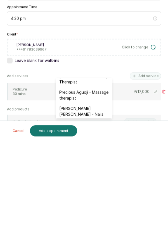
click at [93, 196] on div "[PERSON_NAME] [PERSON_NAME] - Nails" at bounding box center [84, 204] width 56 height 16
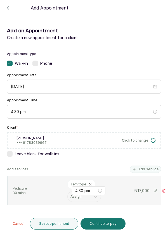
click at [147, 165] on button "Add service" at bounding box center [144, 168] width 31 height 7
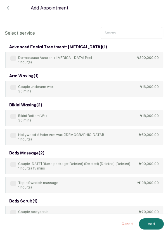
scroll to position [0, 0]
click at [136, 30] on input "text" at bounding box center [131, 33] width 63 height 12
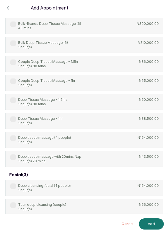
scroll to position [54, 0]
type input "[PERSON_NAME]"
click at [16, 121] on div "4Hands Deep Tissue Massage 45 mins ₦55,000.00 Bulk 4hands Deep Tissue Massage (…" at bounding box center [84, 82] width 158 height 167
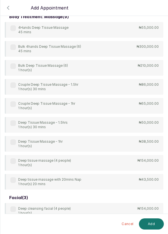
click at [16, 142] on div "Deep Tissue Massage - 1hr 1 hour(s)" at bounding box center [36, 143] width 52 height 9
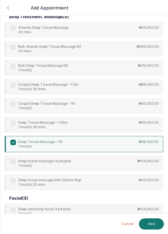
click at [155, 224] on button "Add" at bounding box center [151, 223] width 25 height 11
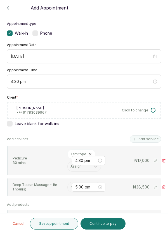
click at [70, 185] on input "text" at bounding box center [70, 187] width 1 height 4
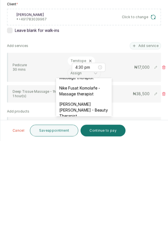
scroll to position [207, 0]
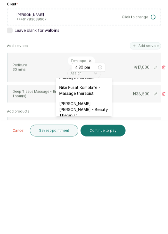
click at [88, 192] on div "[PERSON_NAME] [PERSON_NAME] - Beauty Therapist" at bounding box center [84, 202] width 56 height 22
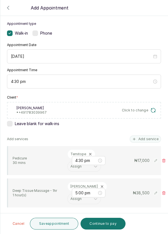
click at [147, 135] on button "Add service" at bounding box center [144, 138] width 31 height 7
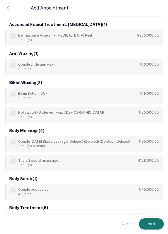
scroll to position [0, 0]
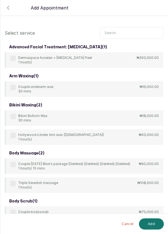
click at [125, 32] on input "text" at bounding box center [131, 33] width 63 height 12
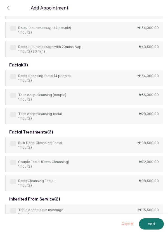
scroll to position [167, 0]
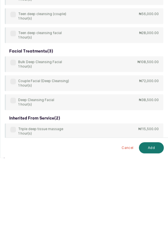
type input "Deep"
click at [15, 173] on div "body treatment: massage ( 9 ) 4Hands Deep Tissue Massage 45 mins ₦55,000.00 Bul…" at bounding box center [84, 54] width 158 height 359
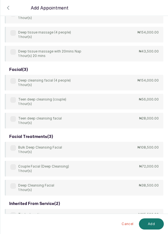
scroll to position [168, 0]
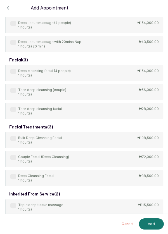
click at [16, 175] on div "Deep Cleansing Facial 1 hour(s)" at bounding box center [32, 177] width 44 height 9
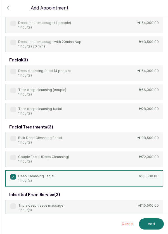
click at [155, 224] on button "Add" at bounding box center [151, 223] width 25 height 11
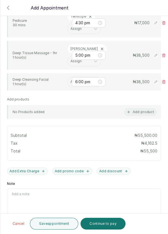
scroll to position [6, 0]
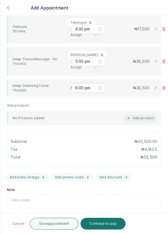
click at [70, 86] on input "text" at bounding box center [70, 88] width 1 height 4
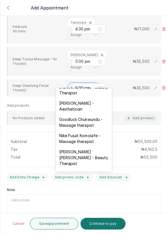
scroll to position [230, 0]
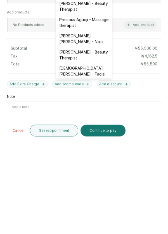
click at [101, 156] on div "[DEMOGRAPHIC_DATA][PERSON_NAME] - Facial" at bounding box center [84, 164] width 56 height 16
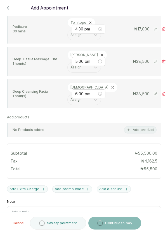
scroll to position [18, 0]
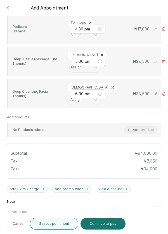
click at [60, 224] on button "Save appointment" at bounding box center [54, 223] width 49 height 12
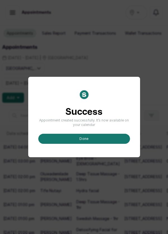
click at [94, 144] on button "done" at bounding box center [83, 139] width 91 height 10
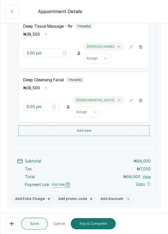
scroll to position [161, 0]
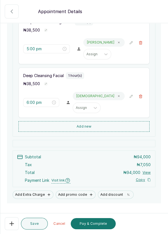
click at [100, 223] on button "Pay & Complete" at bounding box center [93, 223] width 45 height 11
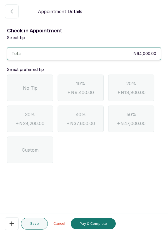
scroll to position [0, 0]
click at [29, 89] on span "No Tip" at bounding box center [30, 87] width 14 height 7
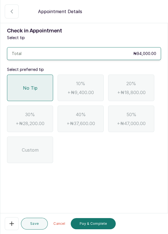
click at [104, 224] on button "Pay & Complete" at bounding box center [93, 223] width 45 height 11
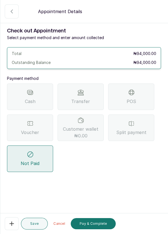
click at [97, 100] on div "Transfer" at bounding box center [80, 96] width 46 height 26
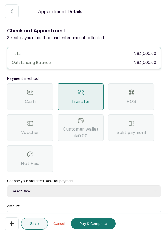
click at [100, 191] on select "Select Bank DERMASPACE ESTHETIC & WELLNESS CENT Sterling Bank DERMASPACEEST/DER…" at bounding box center [84, 191] width 154 height 12
select select "2e74708a-ec72-4623-8678-53c89a685e54"
click at [7, 185] on select "Select Bank DERMASPACE ESTHETIC & WELLNESS CENT Sterling Bank DERMASPACEEST/DER…" at bounding box center [84, 191] width 154 height 12
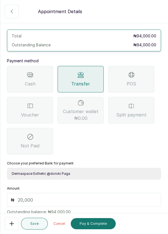
scroll to position [37, 0]
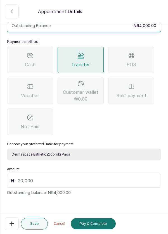
click at [44, 179] on input "text" at bounding box center [87, 180] width 139 height 7
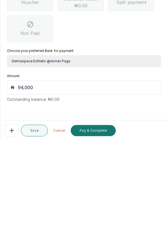
scroll to position [27, 0]
type input "94,000"
click at [101, 224] on button "Pay & Complete" at bounding box center [93, 223] width 45 height 11
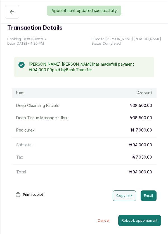
click at [10, 13] on div "Appointment updated successfully" at bounding box center [84, 11] width 168 height 10
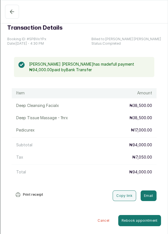
click at [8, 9] on button "Completed" at bounding box center [12, 12] width 14 height 14
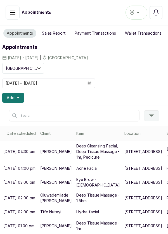
click at [17, 97] on icon "button" at bounding box center [18, 97] width 3 height 3
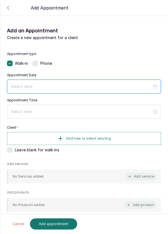
click at [84, 84] on input at bounding box center [81, 86] width 141 height 6
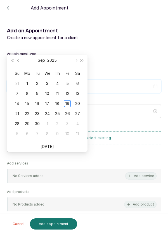
scroll to position [45, 0]
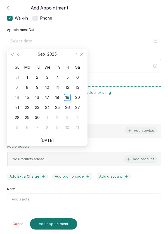
click at [60, 98] on div "18" at bounding box center [57, 97] width 7 height 7
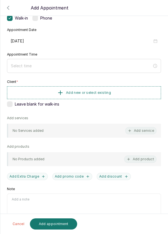
type input "[DATE]"
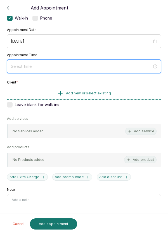
click at [71, 64] on input at bounding box center [81, 66] width 141 height 6
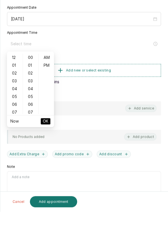
click at [13, 123] on div "06" at bounding box center [14, 127] width 13 height 8
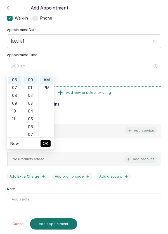
scroll to position [47, 0]
click at [48, 89] on div "PM" at bounding box center [46, 88] width 13 height 8
click at [17, 78] on div "06" at bounding box center [14, 80] width 13 height 8
click at [17, 101] on div "09" at bounding box center [14, 103] width 13 height 8
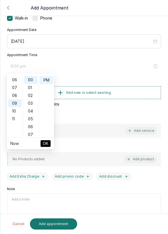
scroll to position [70, 0]
click at [15, 94] on div "11" at bounding box center [14, 96] width 13 height 8
click at [16, 118] on div "05" at bounding box center [14, 119] width 13 height 8
type input "5:00 pm"
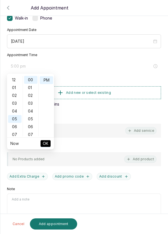
scroll to position [39, 0]
click at [49, 144] on button "OK" at bounding box center [45, 143] width 10 height 7
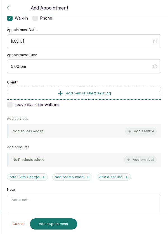
click at [123, 93] on button "Add new or select existing" at bounding box center [84, 93] width 154 height 13
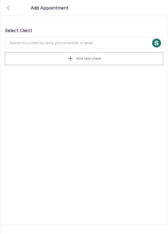
click at [108, 41] on input "text" at bounding box center [84, 43] width 158 height 12
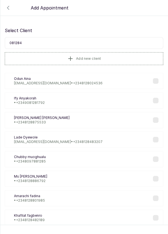
type input "0812848"
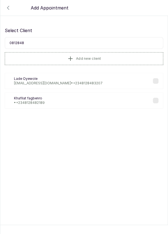
click at [67, 99] on div "Kf Khafilat fagbenro • [PHONE_NUMBER]" at bounding box center [84, 100] width 158 height 16
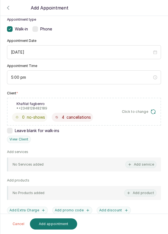
click at [143, 166] on button "Add service" at bounding box center [140, 164] width 31 height 7
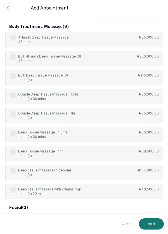
scroll to position [22, 0]
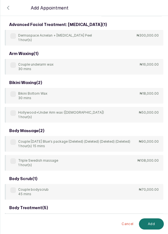
click at [124, 16] on input "text" at bounding box center [131, 11] width 63 height 12
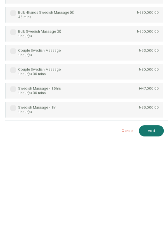
scroll to position [6, 0]
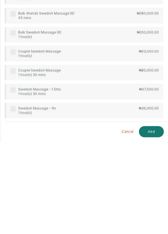
type input "Swedish"
click at [15, 198] on label at bounding box center [13, 201] width 6 height 6
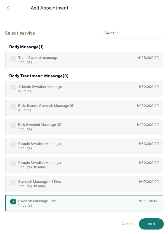
click at [152, 226] on button "Add" at bounding box center [151, 223] width 25 height 11
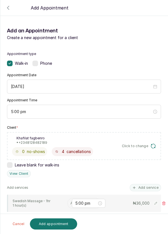
click at [70, 201] on input "text" at bounding box center [70, 203] width 1 height 4
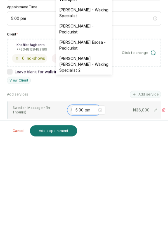
scroll to position [37, 0]
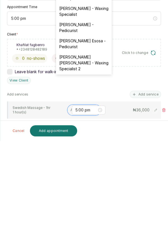
click at [91, 152] on div "[PERSON_NAME] [PERSON_NAME] - Waxing Specialist 2" at bounding box center [84, 156] width 56 height 22
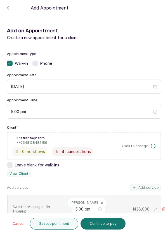
click at [146, 184] on button "Add service" at bounding box center [144, 187] width 31 height 7
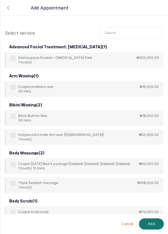
scroll to position [0, 0]
click at [120, 31] on input "text" at bounding box center [131, 33] width 63 height 12
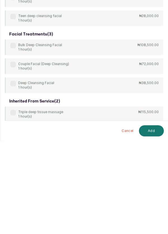
scroll to position [4, 0]
type input "[PERSON_NAME]"
click at [15, 171] on div "body treatment: massage ( 9 ) 4Hands Deep Tissue Massage 45 mins ₦55,000.00 Bul…" at bounding box center [84, 54] width 158 height 359
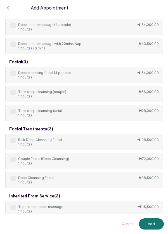
scroll to position [167, 0]
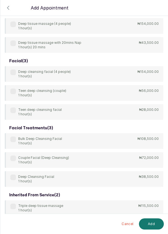
click at [15, 176] on label at bounding box center [13, 177] width 6 height 6
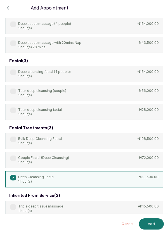
click at [155, 222] on button "Add" at bounding box center [151, 223] width 25 height 11
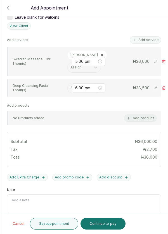
scroll to position [19, 0]
click at [70, 86] on input "text" at bounding box center [70, 88] width 1 height 4
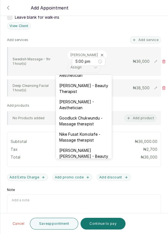
scroll to position [161, 0]
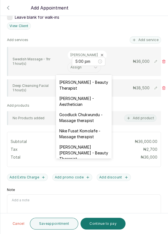
click at [90, 96] on div "[PERSON_NAME] - Aesthetician" at bounding box center [84, 101] width 56 height 16
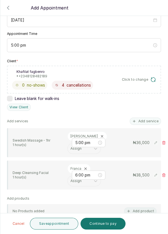
scroll to position [68, 0]
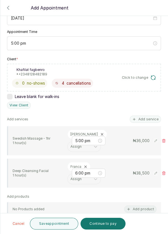
click at [148, 115] on button "Add service" at bounding box center [144, 118] width 31 height 7
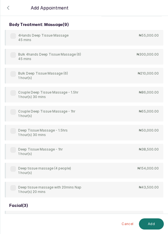
scroll to position [0, 0]
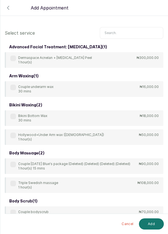
click at [125, 31] on input "text" at bounding box center [131, 33] width 63 height 12
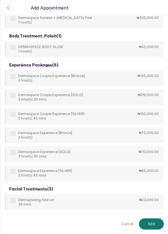
scroll to position [54, 0]
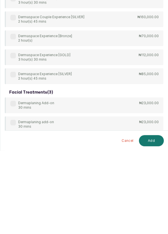
type input "Derma"
click at [16, 188] on div "advanced facial treatment: [MEDICAL_DATA] ( 1 ) Dermaspace Acnelan + [MEDICAL_D…" at bounding box center [84, 111] width 158 height 245
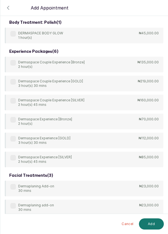
scroll to position [30, 0]
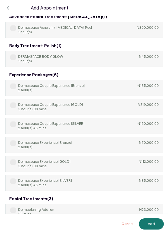
click at [16, 206] on div "Dermaplaning Add-on 30 mins ₦23,000.00" at bounding box center [84, 212] width 158 height 16
click at [153, 225] on button "Add" at bounding box center [151, 223] width 25 height 11
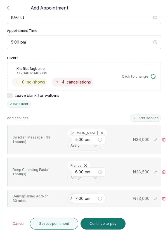
scroll to position [100, 0]
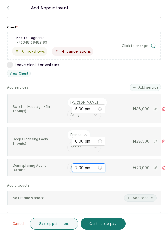
click at [76, 166] on input "7:00 pm" at bounding box center [86, 167] width 22 height 6
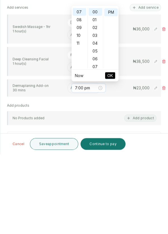
scroll to position [9, 0]
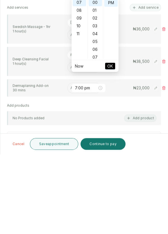
click at [56, 144] on div "Deep Cleansing Facial 1 hour(s) Franca Assign 6:00 pm ₦ 38,500" at bounding box center [84, 141] width 154 height 29
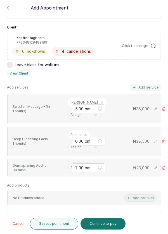
click at [71, 166] on input "text" at bounding box center [70, 168] width 1 height 4
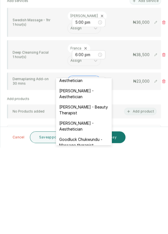
scroll to position [139, 0]
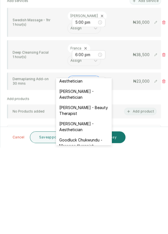
click at [87, 207] on div "[PERSON_NAME] - Aesthetician" at bounding box center [84, 213] width 56 height 16
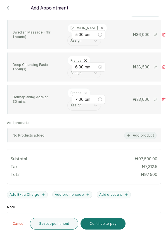
scroll to position [191, 0]
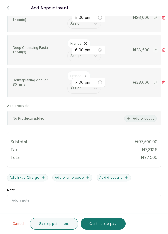
click at [57, 225] on button "Save appointment" at bounding box center [54, 223] width 49 height 12
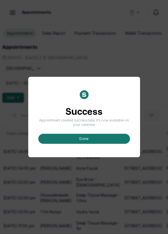
click at [90, 144] on button "done" at bounding box center [83, 139] width 91 height 10
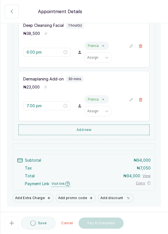
scroll to position [171, 0]
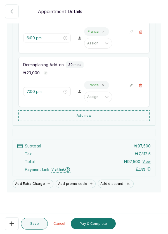
click at [95, 226] on button "Pay & Complete" at bounding box center [93, 223] width 45 height 11
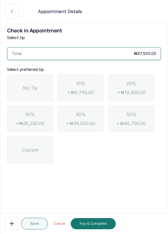
scroll to position [0, 0]
click at [30, 90] on span "No Tip" at bounding box center [30, 87] width 14 height 7
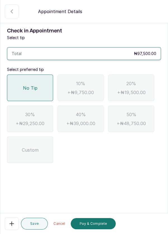
click at [96, 227] on button "Pay & Complete" at bounding box center [93, 223] width 45 height 11
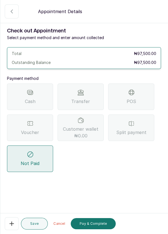
click at [37, 127] on div "Voucher" at bounding box center [30, 127] width 46 height 26
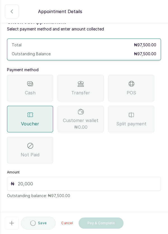
scroll to position [6, 0]
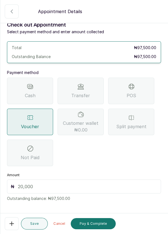
click at [50, 186] on input "text" at bounding box center [87, 186] width 139 height 7
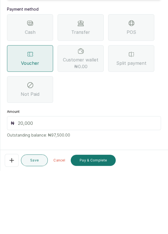
scroll to position [27, 0]
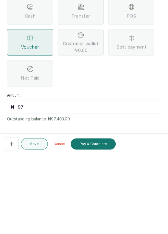
type input "9"
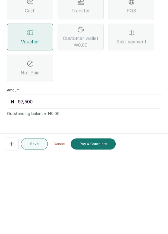
scroll to position [12, 0]
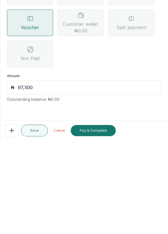
type input "97,500"
click at [99, 221] on button "Pay & Complete" at bounding box center [93, 223] width 45 height 11
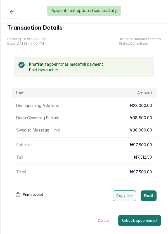
click at [10, 9] on div "Appointment updated successfully" at bounding box center [84, 11] width 168 height 10
click at [9, 13] on div "Appointment updated successfully" at bounding box center [84, 11] width 168 height 10
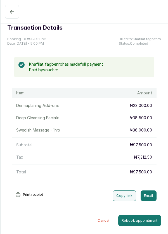
click at [10, 8] on icon "button" at bounding box center [12, 11] width 7 height 7
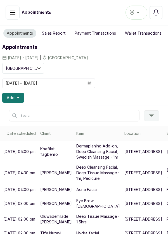
click at [18, 97] on icon "button" at bounding box center [18, 97] width 3 height 1
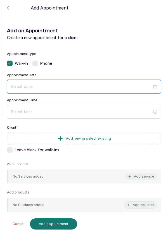
click at [90, 84] on input at bounding box center [81, 86] width 141 height 6
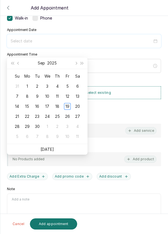
scroll to position [36, 0]
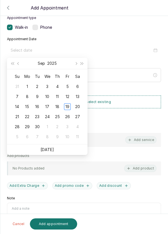
click at [60, 104] on div "18" at bounding box center [57, 106] width 7 height 7
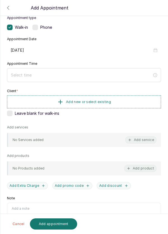
type input "[DATE]"
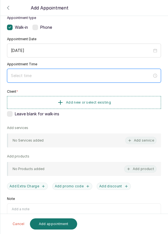
click at [104, 74] on input at bounding box center [81, 75] width 141 height 6
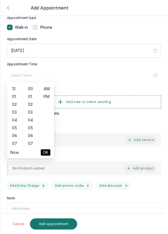
click at [17, 134] on div "06" at bounding box center [14, 136] width 13 height 8
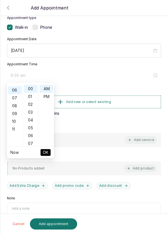
scroll to position [47, 0]
click at [50, 97] on div "PM" at bounding box center [46, 97] width 13 height 8
type input "6:00 pm"
click at [47, 150] on span "OK" at bounding box center [46, 152] width 6 height 11
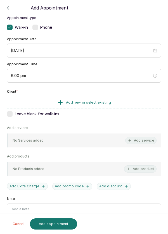
click at [127, 99] on button "Add new or select existing" at bounding box center [84, 102] width 154 height 13
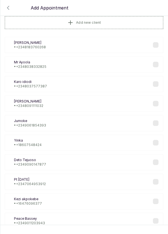
scroll to position [14, 0]
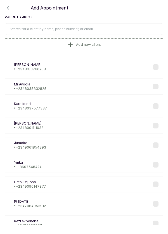
click at [111, 26] on input "text" at bounding box center [84, 29] width 158 height 12
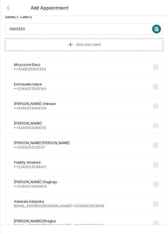
scroll to position [0, 0]
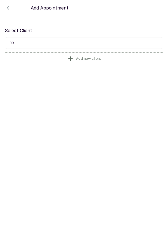
type input "0"
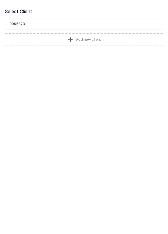
click at [19, 99] on section "Back Add Appointment Select Client 0905323 Add new client TOTAL: ₦" at bounding box center [84, 117] width 168 height 234
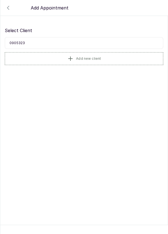
click at [30, 42] on input "0905323" at bounding box center [84, 43] width 158 height 12
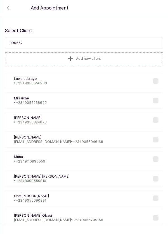
type input "0905523"
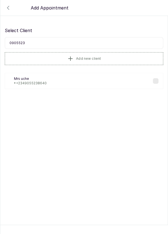
click at [42, 82] on p "• [PHONE_NUMBER]" at bounding box center [30, 83] width 33 height 4
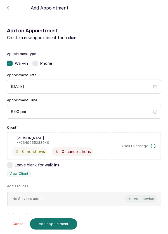
click at [142, 197] on button "Add service" at bounding box center [140, 198] width 31 height 7
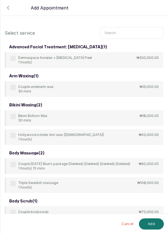
click at [126, 32] on input "text" at bounding box center [131, 33] width 63 height 12
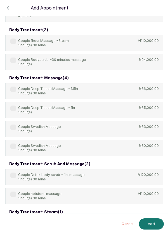
scroll to position [110, 0]
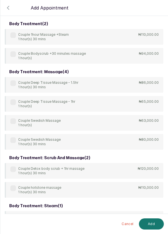
type input "Couple"
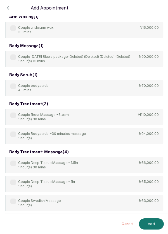
click at [18, 179] on p "Couple Deep Tissue Massage - 1hr" at bounding box center [46, 181] width 57 height 4
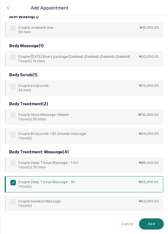
click at [153, 225] on button "Add" at bounding box center [151, 223] width 25 height 11
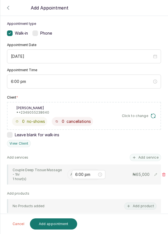
click at [70, 173] on input "text" at bounding box center [70, 174] width 1 height 4
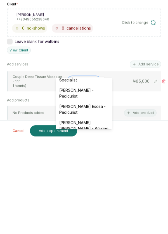
scroll to position [57, 0]
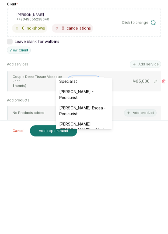
click at [98, 184] on div "[PERSON_NAME] - Pedicurist" at bounding box center [84, 187] width 56 height 16
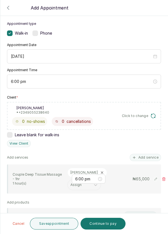
click at [146, 154] on button "Add service" at bounding box center [144, 157] width 31 height 7
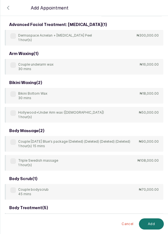
scroll to position [8, 0]
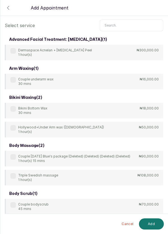
click at [118, 24] on input "text" at bounding box center [131, 26] width 63 height 12
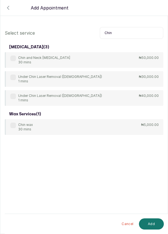
type input "Chin"
click at [15, 119] on div "Chin wax 30 mins ₦5,000.00" at bounding box center [84, 127] width 158 height 16
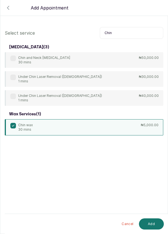
click at [158, 222] on button "Add" at bounding box center [151, 223] width 25 height 11
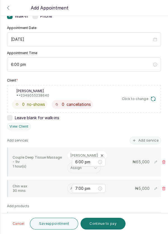
scroll to position [45, 0]
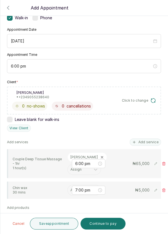
click at [70, 188] on input "text" at bounding box center [70, 190] width 1 height 4
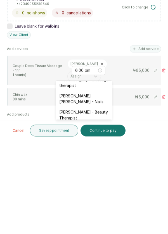
scroll to position [275, 0]
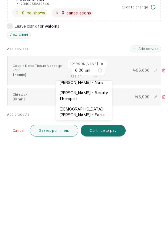
click at [103, 197] on div "[DEMOGRAPHIC_DATA][PERSON_NAME] - Facial" at bounding box center [84, 205] width 56 height 16
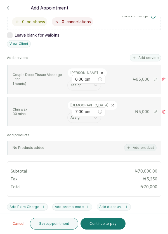
scroll to position [132, 0]
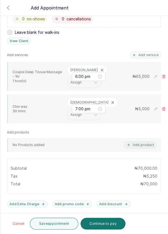
click at [56, 224] on button "Save appointment" at bounding box center [54, 223] width 49 height 12
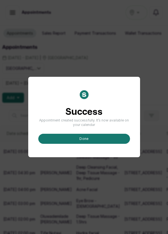
click at [96, 144] on button "done" at bounding box center [83, 139] width 91 height 10
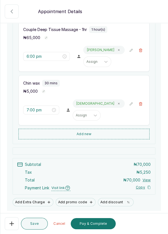
scroll to position [118, 0]
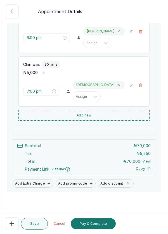
click at [98, 229] on button "Pay & Complete" at bounding box center [93, 223] width 45 height 11
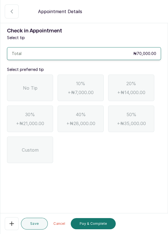
scroll to position [0, 0]
click at [28, 89] on span "No Tip" at bounding box center [30, 87] width 14 height 7
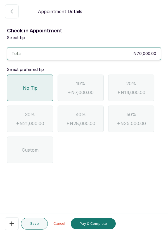
click at [96, 229] on button "Pay & Complete" at bounding box center [93, 223] width 45 height 11
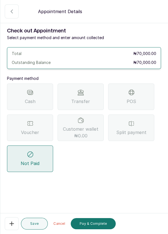
click at [89, 100] on div "Transfer" at bounding box center [80, 96] width 46 height 26
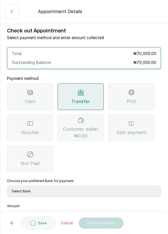
click at [100, 189] on select "Select Bank DERMASPACE ESTHETIC & WELLNESS CENT Sterling Bank DERMASPACEEST/DER…" at bounding box center [84, 191] width 154 height 12
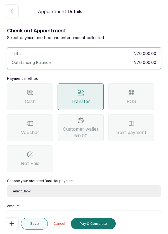
select select "818ea5c0-5b47-4751-8f35-6fc14409c533"
click at [7, 185] on select "Select Bank DERMASPACE ESTHETIC & WELLNESS CENT Sterling Bank DERMASPACEEST/DER…" at bounding box center [84, 191] width 154 height 12
click at [54, 214] on input "text" at bounding box center [87, 217] width 139 height 7
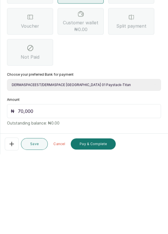
scroll to position [37, 0]
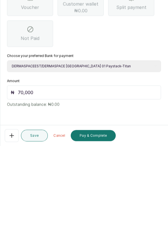
type input "70,000"
click at [101, 224] on button "Pay & Complete" at bounding box center [93, 223] width 45 height 11
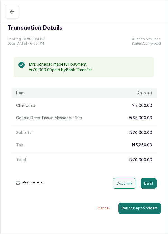
click at [10, 13] on icon "button" at bounding box center [12, 11] width 7 height 7
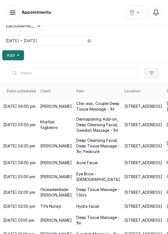
scroll to position [44, 0]
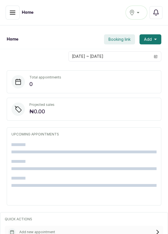
click at [10, 40] on h1 "Home" at bounding box center [13, 40] width 12 height 6
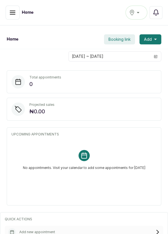
click at [12, 43] on div "Home Booking link Add" at bounding box center [84, 39] width 168 height 19
click at [13, 38] on h1 "Home" at bounding box center [13, 40] width 12 height 6
click at [15, 12] on icon "button" at bounding box center [12, 12] width 7 height 7
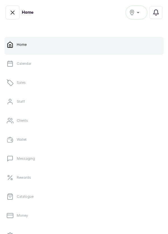
click at [32, 81] on link "Sales" at bounding box center [83, 83] width 159 height 16
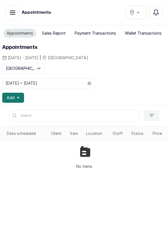
click at [94, 81] on span at bounding box center [89, 82] width 11 height 9
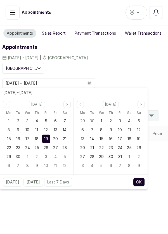
click at [38, 136] on span "18" at bounding box center [37, 138] width 4 height 5
click at [36, 138] on span "18" at bounding box center [37, 138] width 4 height 5
click at [141, 183] on button "OK" at bounding box center [139, 181] width 12 height 9
type input "[DATE] ~ [DATE]"
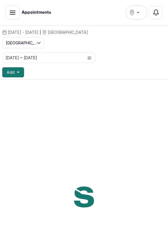
scroll to position [26, 0]
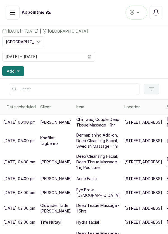
click at [20, 69] on button "Add" at bounding box center [13, 71] width 22 height 10
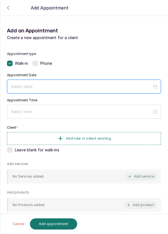
click at [55, 89] on input at bounding box center [81, 86] width 141 height 6
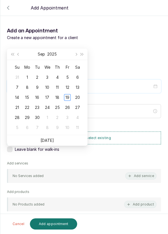
scroll to position [45, 0]
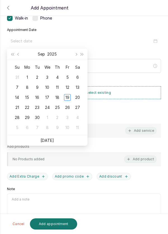
click at [55, 98] on div "18" at bounding box center [57, 97] width 7 height 7
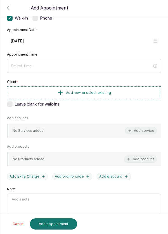
type input "[DATE]"
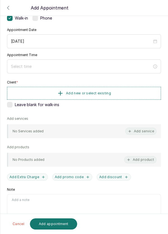
click at [77, 60] on div at bounding box center [84, 66] width 154 height 14
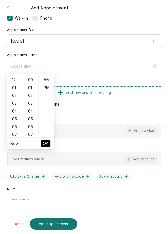
click at [16, 126] on div "06" at bounding box center [14, 127] width 13 height 8
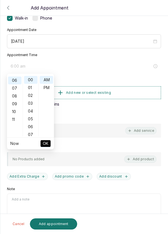
scroll to position [47, 0]
click at [49, 88] on div "PM" at bounding box center [46, 88] width 13 height 8
type input "6:00 pm"
click at [45, 146] on span "OK" at bounding box center [46, 143] width 6 height 11
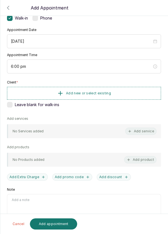
click at [123, 92] on button "Add new or select existing" at bounding box center [84, 93] width 154 height 13
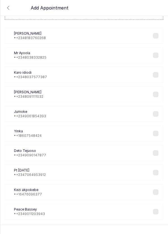
scroll to position [23, 0]
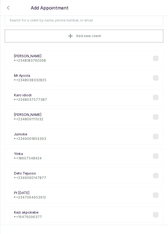
click at [109, 14] on div "Add Appointment" at bounding box center [84, 8] width 168 height 16
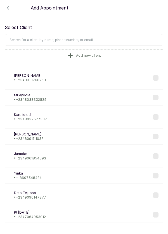
scroll to position [4, 0]
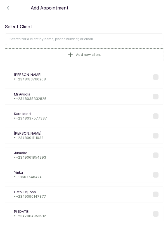
click at [103, 38] on input "text" at bounding box center [84, 39] width 158 height 12
type input "Fagbe"
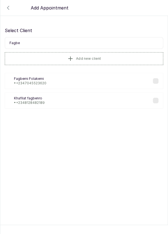
scroll to position [0, 0]
click at [85, 97] on div "Kf Khafilat fagbenro • [PHONE_NUMBER]" at bounding box center [84, 100] width 158 height 16
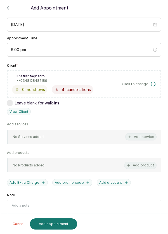
scroll to position [61, 0]
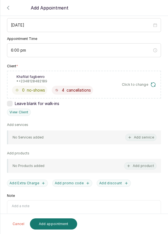
click at [145, 164] on button "Add product" at bounding box center [140, 165] width 32 height 7
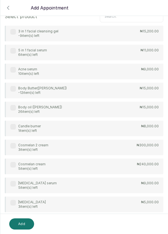
scroll to position [0, 0]
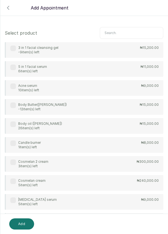
click at [125, 32] on input "text" at bounding box center [131, 33] width 63 height 12
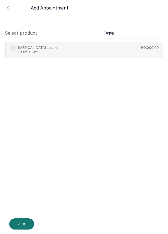
type input "Depig"
click at [134, 49] on div "Depigmentation serum 5 item(s) left ₦9,000.00" at bounding box center [84, 50] width 158 height 16
click at [23, 226] on button "Add" at bounding box center [21, 223] width 25 height 11
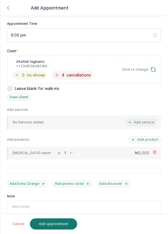
scroll to position [83, 0]
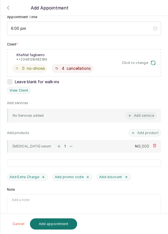
click at [30, 177] on button "Add Extra Charge" at bounding box center [27, 176] width 41 height 7
click at [153, 131] on button "Add product" at bounding box center [144, 132] width 32 height 7
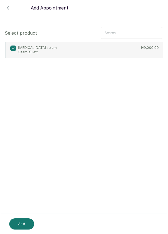
scroll to position [0, 0]
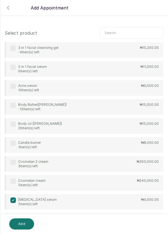
click at [126, 31] on input "text" at bounding box center [131, 33] width 63 height 12
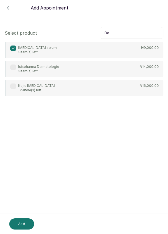
type input "D"
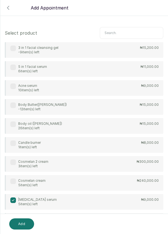
click at [5, 6] on icon "button" at bounding box center [8, 7] width 7 height 7
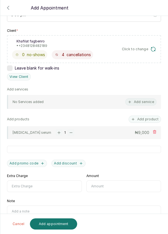
scroll to position [108, 0]
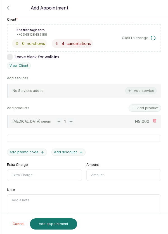
click at [43, 173] on input "Extra Charge" at bounding box center [44, 175] width 75 height 12
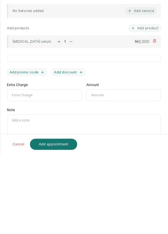
scroll to position [16, 0]
type input "Extra"
click at [127, 169] on input "text" at bounding box center [123, 175] width 75 height 12
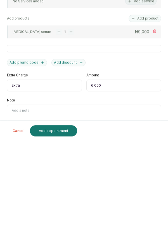
scroll to position [108, 0]
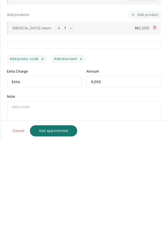
type input "6,000"
click at [69, 223] on button "Add appointment" at bounding box center [53, 223] width 47 height 11
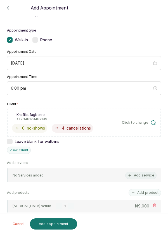
scroll to position [23, 0]
click at [8, 10] on div at bounding box center [84, 23] width 168 height 28
click at [7, 8] on icon "button" at bounding box center [8, 7] width 7 height 7
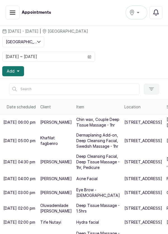
click at [12, 68] on span "Add" at bounding box center [11, 71] width 8 height 6
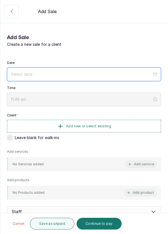
click at [62, 71] on input at bounding box center [81, 74] width 141 height 6
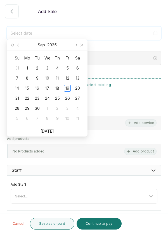
scroll to position [40, 0]
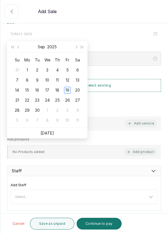
click at [58, 87] on div "18" at bounding box center [57, 90] width 7 height 7
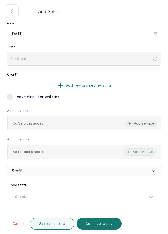
type input "[DATE]"
click at [114, 55] on div "11:49 am" at bounding box center [84, 59] width 154 height 14
click at [154, 57] on div "11:49 am" at bounding box center [84, 59] width 146 height 6
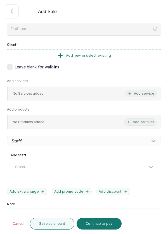
scroll to position [69, 0]
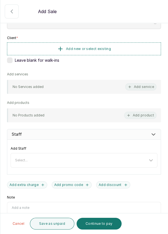
click at [145, 112] on button "Add product" at bounding box center [140, 115] width 32 height 7
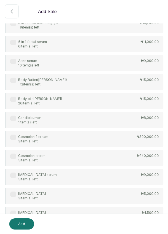
scroll to position [0, 0]
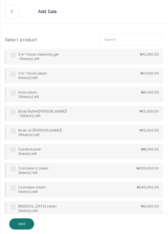
click at [130, 38] on input "text" at bounding box center [131, 40] width 63 height 12
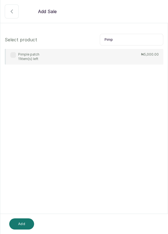
type input "Pimp"
click at [15, 52] on label at bounding box center [13, 55] width 6 height 6
click at [18, 221] on button "Add" at bounding box center [21, 223] width 25 height 11
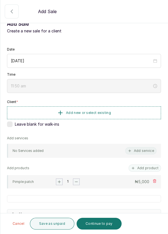
scroll to position [18, 0]
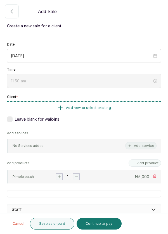
click at [148, 160] on button "Add product" at bounding box center [144, 162] width 32 height 7
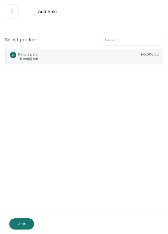
scroll to position [0, 0]
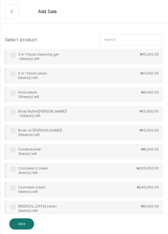
click at [127, 38] on input "text" at bounding box center [131, 40] width 63 height 12
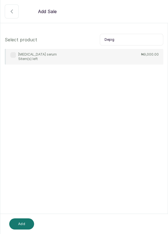
type input "Depig"
click at [14, 53] on label at bounding box center [13, 55] width 6 height 6
click at [21, 222] on button "Add" at bounding box center [21, 223] width 25 height 11
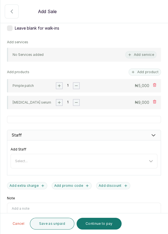
scroll to position [133, 0]
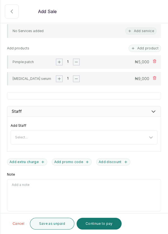
click at [29, 160] on button "Add extra charge" at bounding box center [27, 161] width 40 height 7
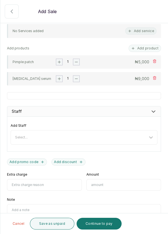
click at [54, 182] on input "Extra charge" at bounding box center [44, 185] width 75 height 12
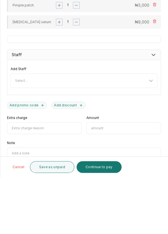
scroll to position [26, 0]
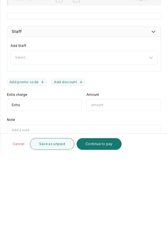
type input "Extra"
click at [110, 179] on input "text" at bounding box center [123, 185] width 75 height 12
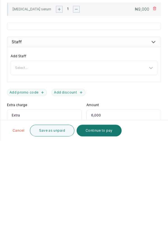
scroll to position [158, 0]
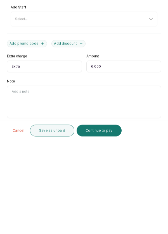
type input "6,000"
click at [108, 225] on button "Continue to pay" at bounding box center [98, 223] width 45 height 12
type input "11:51 am"
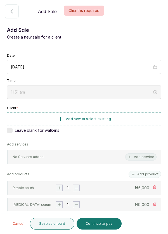
scroll to position [0, 0]
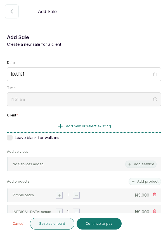
click at [14, 116] on div "Date 2025/09/18 Time 11:51 am Client * Add new or select existing Leave blank f…" at bounding box center [83, 228] width 167 height 340
click at [9, 135] on label at bounding box center [10, 138] width 6 height 6
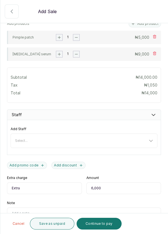
scroll to position [186, 0]
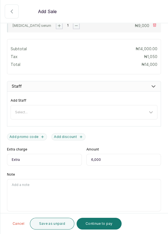
click at [111, 224] on button "Continue to pay" at bounding box center [98, 223] width 45 height 12
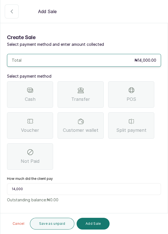
scroll to position [0, 0]
click at [37, 183] on input "14,000" at bounding box center [84, 189] width 154 height 12
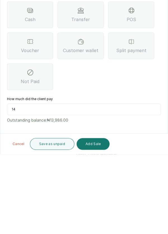
type input "1"
type input "20,000"
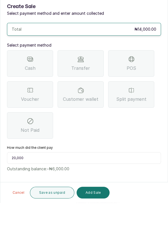
click at [137, 112] on div "Split payment" at bounding box center [131, 125] width 46 height 26
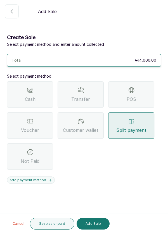
click at [52, 176] on button "Add payment method" at bounding box center [31, 179] width 48 height 7
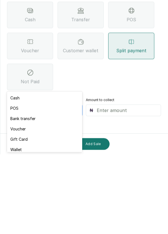
click at [40, 195] on div "Bank transfer" at bounding box center [44, 198] width 75 height 10
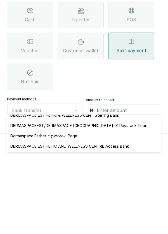
scroll to position [5, 0]
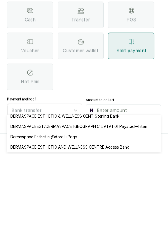
click at [84, 214] on div "Dermaspace Esthetic @doroki Paga" at bounding box center [83, 216] width 153 height 10
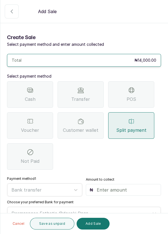
click at [132, 186] on input "text" at bounding box center [126, 189] width 61 height 7
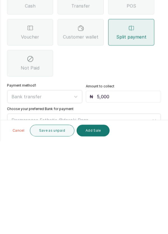
type input "5,000"
click at [51, 223] on button "Add payment method" at bounding box center [31, 226] width 48 height 7
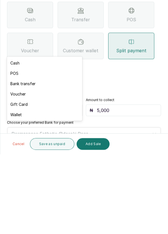
click at [38, 163] on div "Bank transfer" at bounding box center [44, 163] width 75 height 10
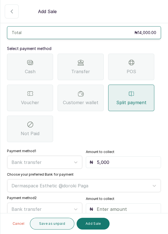
scroll to position [26, 0]
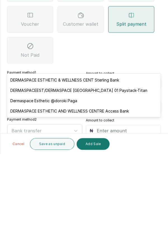
click at [142, 167] on div "DERMASPACEEST/DERMASPACE [GEOGRAPHIC_DATA] 01 Paystack-Titan" at bounding box center [83, 169] width 153 height 10
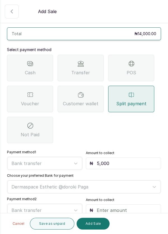
click at [125, 207] on input "text" at bounding box center [126, 210] width 61 height 7
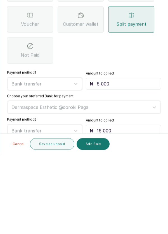
scroll to position [32, 0]
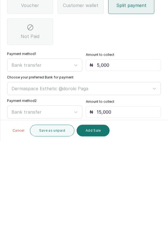
type input "15,000"
click at [93, 226] on button "Add Sale" at bounding box center [92, 223] width 33 height 12
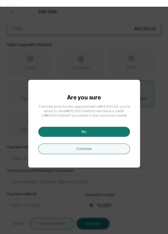
click at [97, 188] on div "Are you sure The total price for this appointment is ₦14,000.00 , you’re about …" at bounding box center [84, 124] width 168 height 234
click at [107, 137] on button "No" at bounding box center [83, 132] width 91 height 10
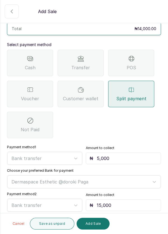
click at [11, 8] on icon "button" at bounding box center [11, 11] width 7 height 7
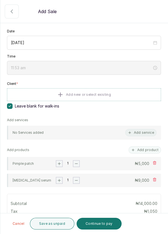
click at [14, 13] on icon "button" at bounding box center [11, 11] width 7 height 7
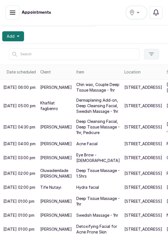
scroll to position [76, 0]
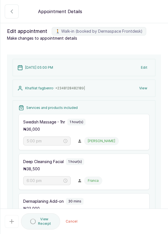
click at [12, 17] on button "🚶 Walk-in (booked by Dermaspace Frontdesk)" at bounding box center [12, 11] width 14 height 14
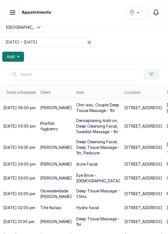
scroll to position [0, 0]
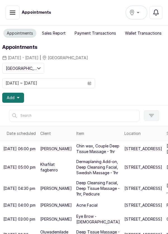
click at [56, 33] on button "Sales Report" at bounding box center [53, 33] width 30 height 9
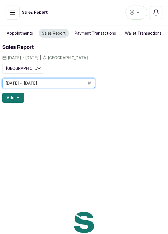
click at [25, 84] on input "[DATE] ~ [DATE]" at bounding box center [43, 82] width 81 height 9
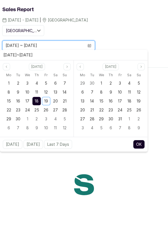
click at [37, 138] on span "18" at bounding box center [37, 138] width 4 height 5
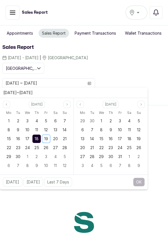
click at [37, 138] on span "18" at bounding box center [37, 138] width 4 height 5
click at [142, 182] on button "OK" at bounding box center [139, 181] width 12 height 9
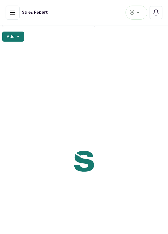
scroll to position [64, 0]
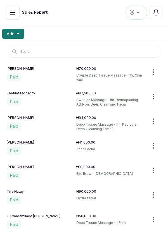
click at [153, 95] on icon "button" at bounding box center [153, 96] width 1 height 5
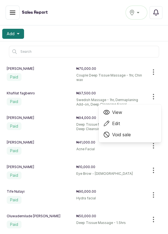
click at [123, 136] on span "Void sale" at bounding box center [121, 134] width 19 height 7
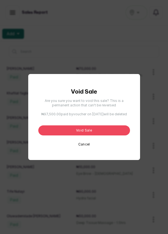
click at [106, 135] on button "Void sale" at bounding box center [83, 130] width 91 height 10
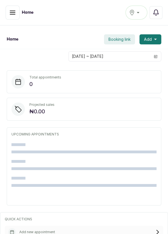
click at [11, 13] on icon "button" at bounding box center [12, 12] width 7 height 7
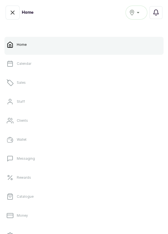
click at [23, 86] on link "Sales" at bounding box center [83, 83] width 159 height 16
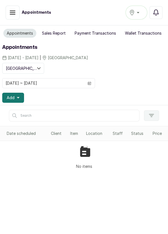
click at [92, 82] on span at bounding box center [89, 82] width 11 height 9
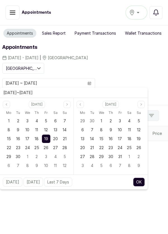
click at [38, 136] on span "18" at bounding box center [37, 138] width 4 height 5
click at [38, 139] on span "18" at bounding box center [37, 138] width 4 height 5
click at [142, 185] on button "OK" at bounding box center [139, 181] width 12 height 9
type input "[DATE] ~ [DATE]"
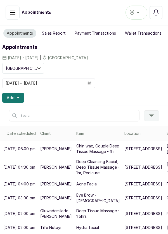
click at [21, 95] on button "Add" at bounding box center [13, 98] width 22 height 10
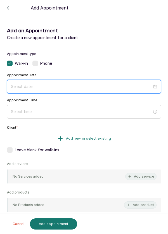
click at [82, 83] on input at bounding box center [81, 86] width 141 height 6
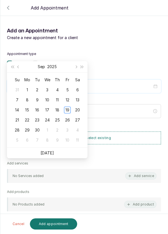
scroll to position [39, 0]
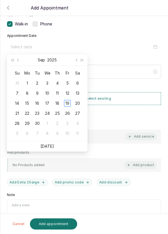
click at [61, 103] on td "18" at bounding box center [57, 103] width 10 height 10
type input "[DATE]"
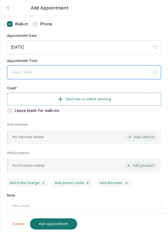
click at [101, 70] on input at bounding box center [81, 72] width 141 height 6
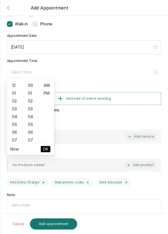
click at [16, 126] on div "05" at bounding box center [14, 124] width 13 height 8
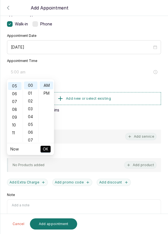
scroll to position [39, 0]
click at [49, 95] on div "PM" at bounding box center [46, 93] width 13 height 8
type input "5:00 pm"
click at [49, 151] on button "OK" at bounding box center [45, 149] width 10 height 7
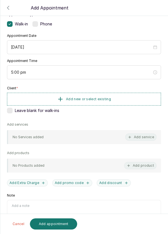
click at [134, 96] on button "Add new or select existing" at bounding box center [84, 99] width 154 height 13
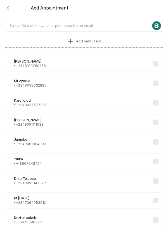
scroll to position [0, 0]
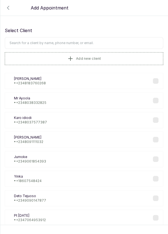
click at [104, 42] on input "text" at bounding box center [84, 43] width 158 height 12
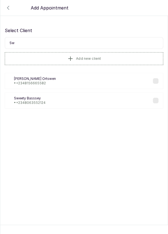
type input "S"
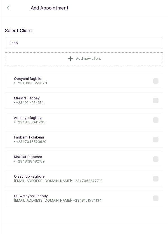
type input "Fagbe"
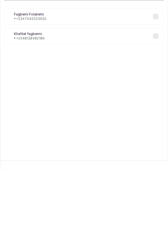
click at [112, 97] on div "Kf Khafilat fagbenro • [PHONE_NUMBER]" at bounding box center [84, 100] width 158 height 16
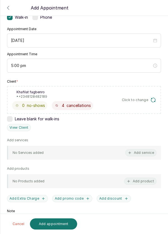
scroll to position [47, 0]
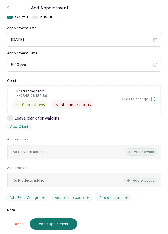
click at [149, 149] on button "Add service" at bounding box center [140, 151] width 31 height 7
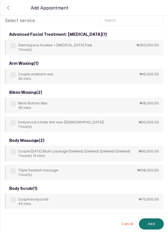
scroll to position [0, 0]
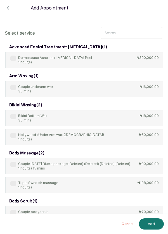
click at [128, 32] on input "text" at bounding box center [131, 33] width 63 height 12
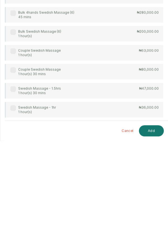
scroll to position [27, 0]
type input "Swedish"
click at [13, 198] on label at bounding box center [13, 201] width 6 height 6
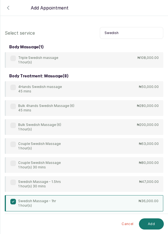
click at [152, 222] on button "Add" at bounding box center [151, 223] width 25 height 11
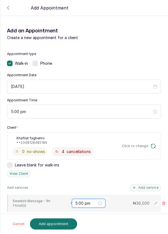
click at [76, 200] on input "5:00 pm" at bounding box center [86, 203] width 22 height 6
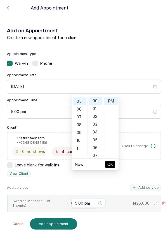
scroll to position [39, 0]
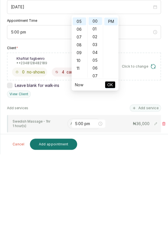
click at [89, 218] on div "Add products No Products added Add product" at bounding box center [84, 229] width 154 height 22
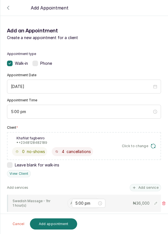
click at [70, 201] on input "text" at bounding box center [70, 203] width 1 height 4
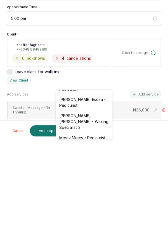
scroll to position [81, 0]
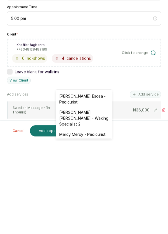
click at [95, 208] on div "[PERSON_NAME] [PERSON_NAME] - Waxing Specialist 2" at bounding box center [84, 211] width 56 height 22
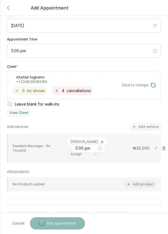
scroll to position [61, 0]
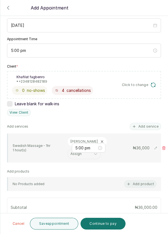
click at [150, 123] on button "Add service" at bounding box center [144, 126] width 31 height 7
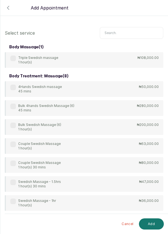
scroll to position [0, 0]
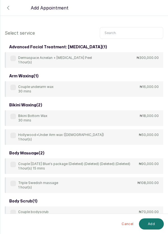
click at [129, 31] on input "text" at bounding box center [131, 33] width 63 height 12
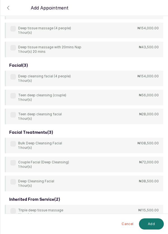
scroll to position [167, 0]
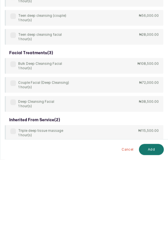
type input "Deep"
click at [16, 175] on div "body treatment: massage ( 9 ) 4Hands Deep Tissue Massage 45 mins ₦55,000.00 Bul…" at bounding box center [84, 54] width 158 height 359
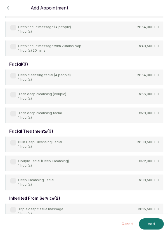
scroll to position [166, 0]
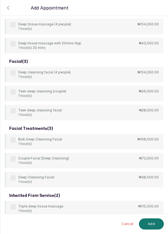
click at [14, 177] on label at bounding box center [13, 178] width 6 height 6
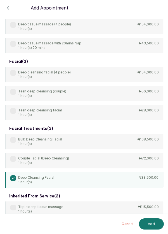
click at [155, 228] on button "Add" at bounding box center [151, 223] width 25 height 11
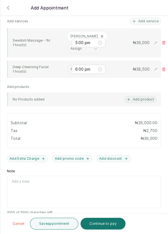
scroll to position [147, 0]
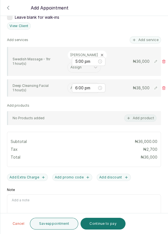
click at [70, 86] on input "text" at bounding box center [70, 88] width 1 height 4
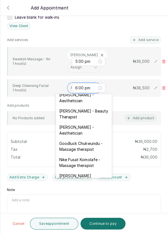
scroll to position [151, 0]
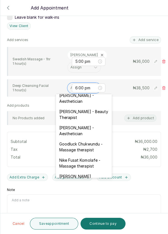
click at [97, 122] on div "[PERSON_NAME] - Aesthetician" at bounding box center [84, 130] width 56 height 16
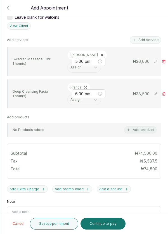
click at [148, 40] on button "Add service" at bounding box center [144, 39] width 31 height 7
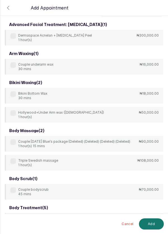
scroll to position [0, 0]
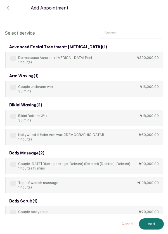
click at [123, 31] on input "text" at bounding box center [131, 33] width 63 height 12
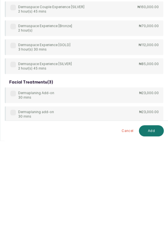
scroll to position [8, 0]
type input "Derm"
click at [14, 179] on div "advanced facial treatment: [MEDICAL_DATA] ( 1 ) Dermaspace Acnelan + [MEDICAL_D…" at bounding box center [84, 111] width 158 height 245
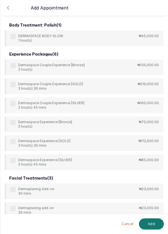
scroll to position [49, 0]
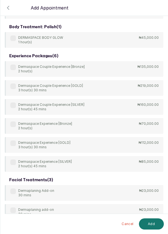
click at [17, 192] on div "Dermaplaning Add-on 30 mins" at bounding box center [32, 192] width 44 height 9
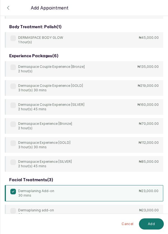
click at [152, 226] on button "Add" at bounding box center [151, 223] width 25 height 11
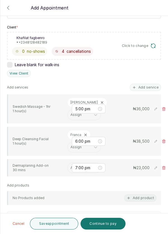
scroll to position [101, 0]
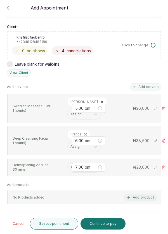
click at [70, 165] on input "text" at bounding box center [70, 167] width 1 height 4
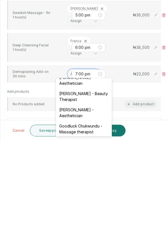
scroll to position [153, 0]
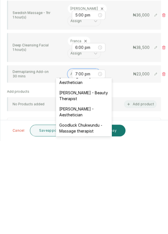
click at [89, 197] on div "[PERSON_NAME] - Aesthetician" at bounding box center [84, 205] width 56 height 16
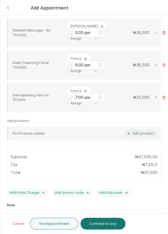
scroll to position [191, 0]
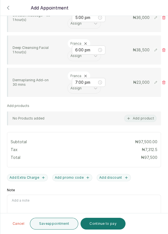
click at [31, 174] on button "Add Extra Charge" at bounding box center [27, 177] width 41 height 7
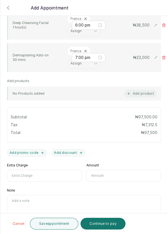
scroll to position [213, 0]
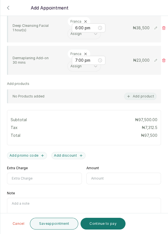
click at [42, 173] on input "Extra Charge" at bounding box center [44, 178] width 75 height 12
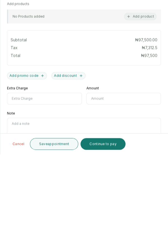
scroll to position [19, 0]
type input "Extra"
click at [116, 172] on input "text" at bounding box center [123, 178] width 75 height 12
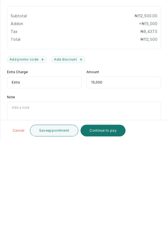
scroll to position [27, 0]
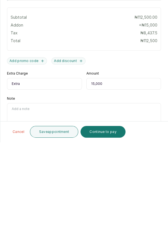
type input "15,000"
click at [66, 226] on button "Save appointment" at bounding box center [54, 223] width 49 height 12
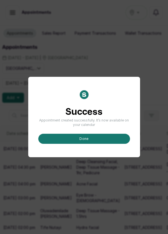
click at [109, 144] on button "done" at bounding box center [83, 139] width 91 height 10
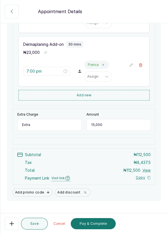
scroll to position [200, 0]
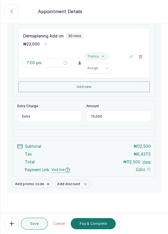
click at [104, 225] on button "Pay & Complete" at bounding box center [93, 223] width 45 height 11
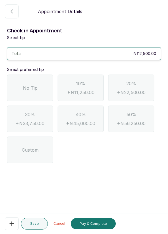
scroll to position [0, 0]
click at [37, 86] on span "No Tip" at bounding box center [30, 87] width 14 height 7
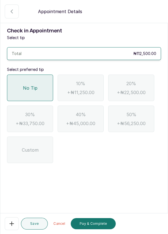
click at [102, 225] on button "Pay & Complete" at bounding box center [93, 223] width 45 height 11
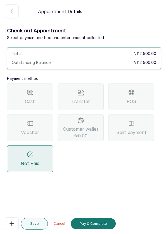
click at [136, 127] on div "Split payment" at bounding box center [131, 127] width 46 height 26
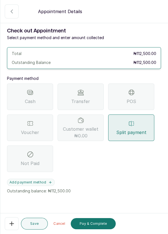
click at [50, 180] on icon "button" at bounding box center [50, 182] width 4 height 4
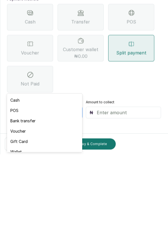
scroll to position [27, 0]
click at [32, 210] on div "Voucher" at bounding box center [44, 210] width 75 height 10
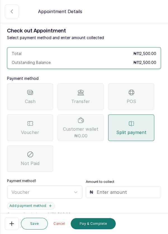
click at [126, 188] on input "text" at bounding box center [126, 191] width 61 height 7
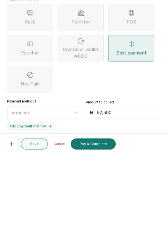
type input "97,500"
click at [51, 202] on button "Add payment method" at bounding box center [31, 205] width 48 height 7
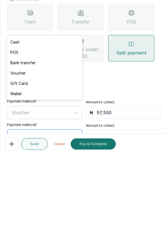
click at [38, 141] on div "Bank transfer" at bounding box center [44, 142] width 75 height 10
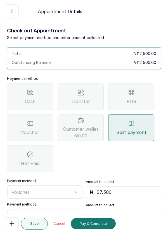
click at [129, 212] on input "text" at bounding box center [126, 215] width 61 height 7
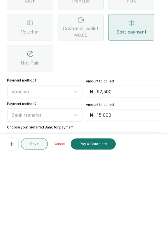
scroll to position [57, 0]
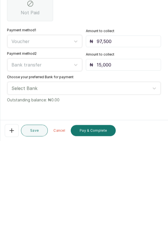
type input "15,000"
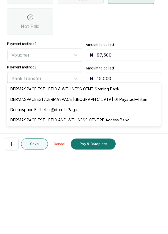
click at [145, 179] on div "DERMASPACEEST/DERMASPACE [GEOGRAPHIC_DATA] 01 Paystack-Titan" at bounding box center [83, 178] width 153 height 10
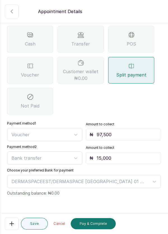
click at [102, 223] on button "Pay & Complete" at bounding box center [93, 223] width 45 height 11
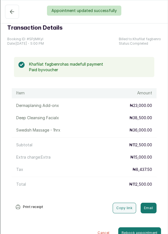
click at [10, 7] on div "Appointment updated successfully" at bounding box center [84, 11] width 168 height 10
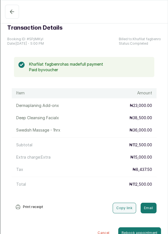
click at [9, 13] on icon "button" at bounding box center [12, 11] width 7 height 7
